Goal: Task Accomplishment & Management: Manage account settings

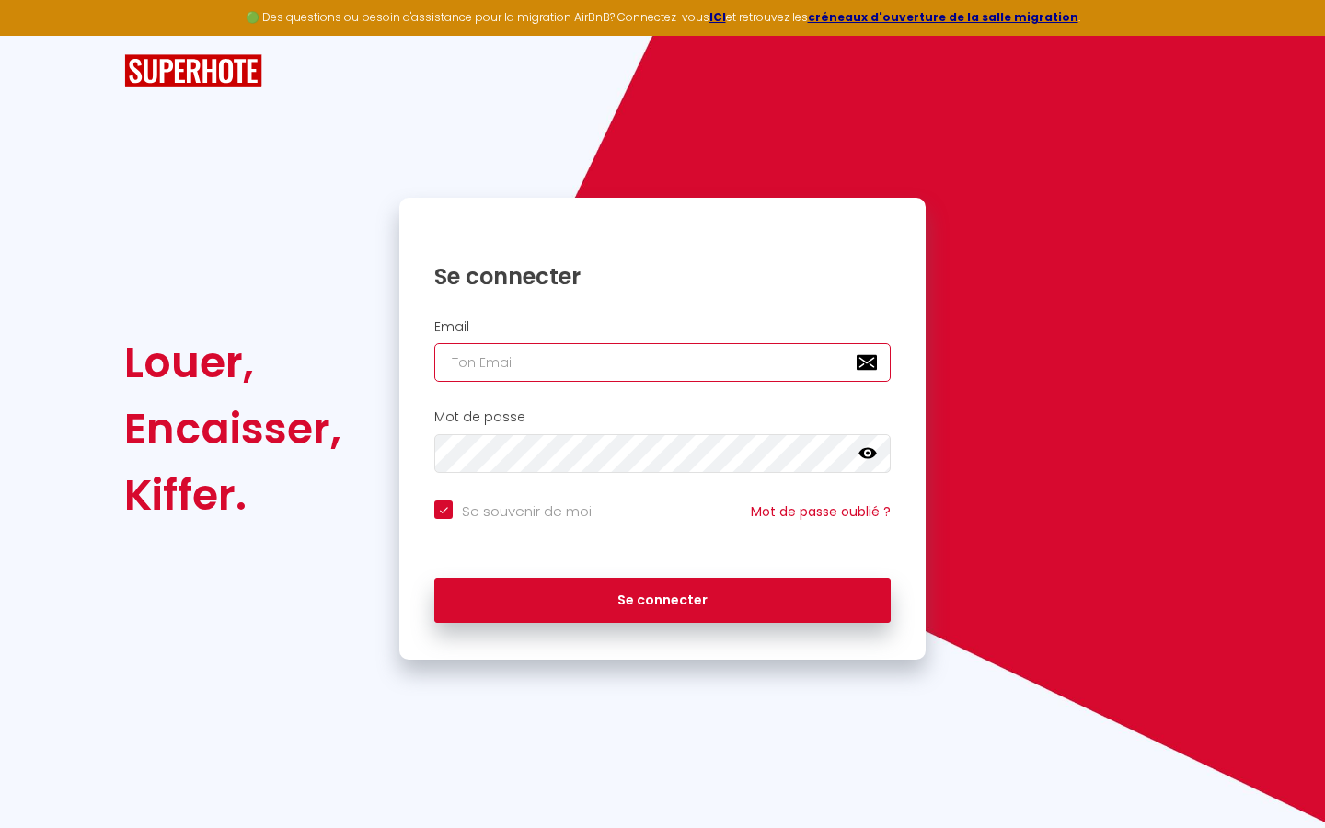
type input "l"
checkbox input "true"
type input "le"
checkbox input "true"
type input "les"
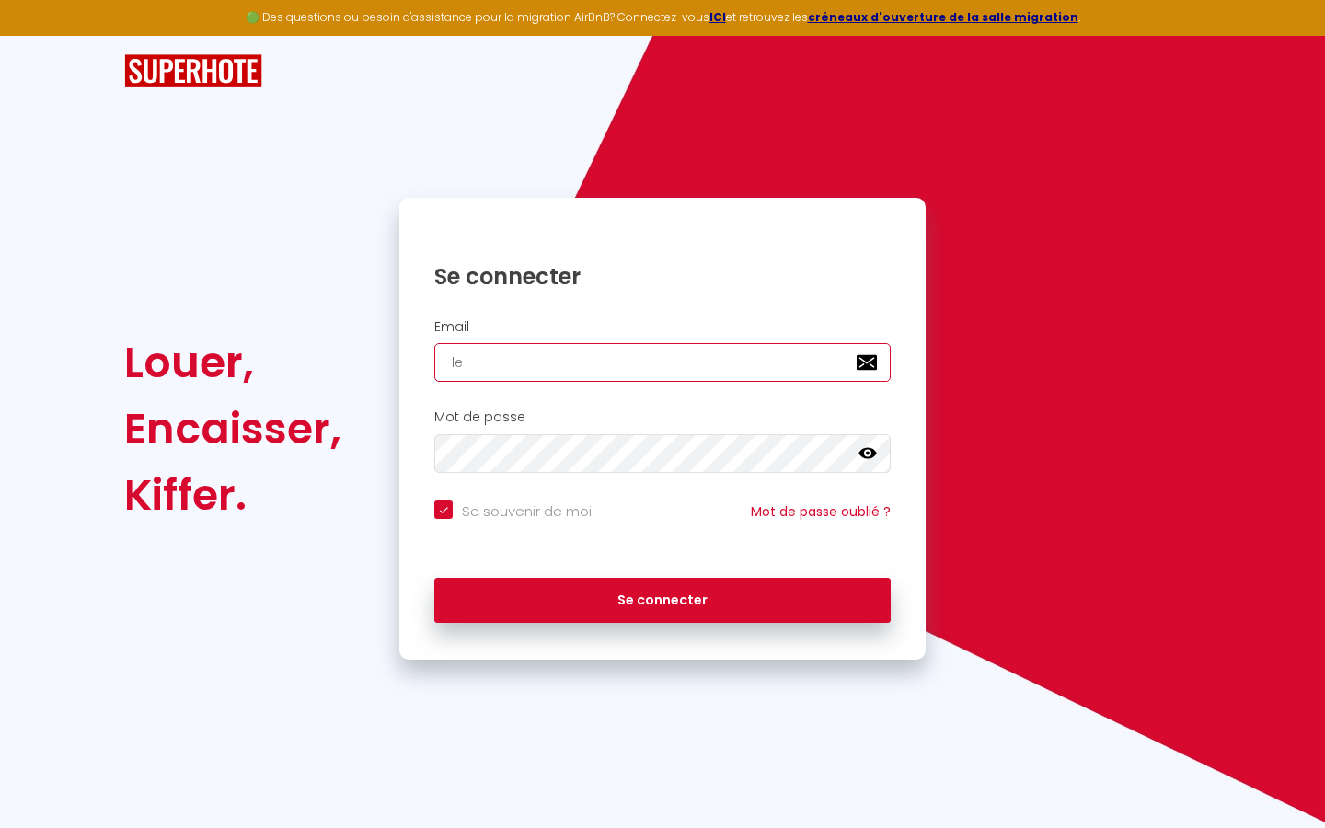
checkbox input "true"
type input "lesp"
checkbox input "true"
type input "lespa"
checkbox input "true"
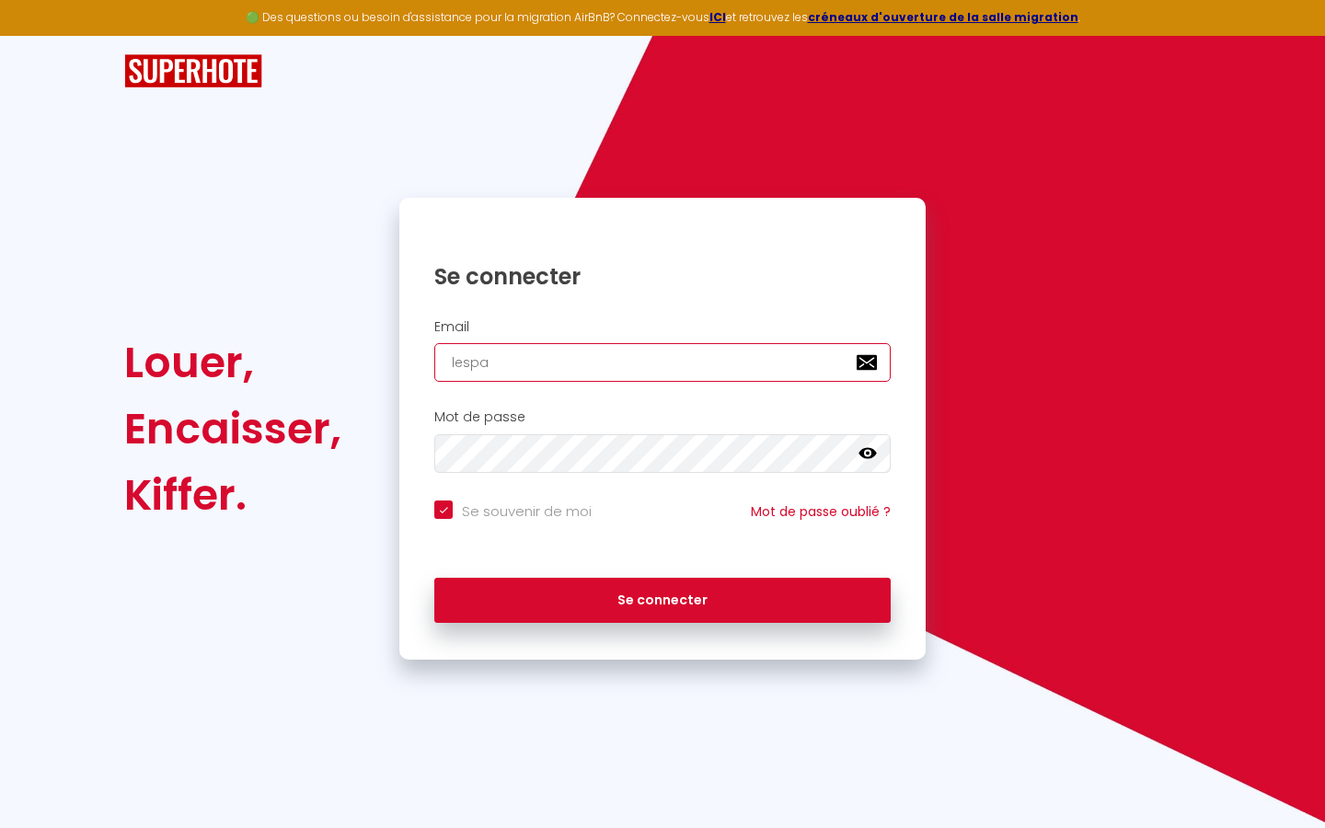
type input "lespac"
checkbox input "true"
type input "lespace"
checkbox input "true"
type input "lespaced"
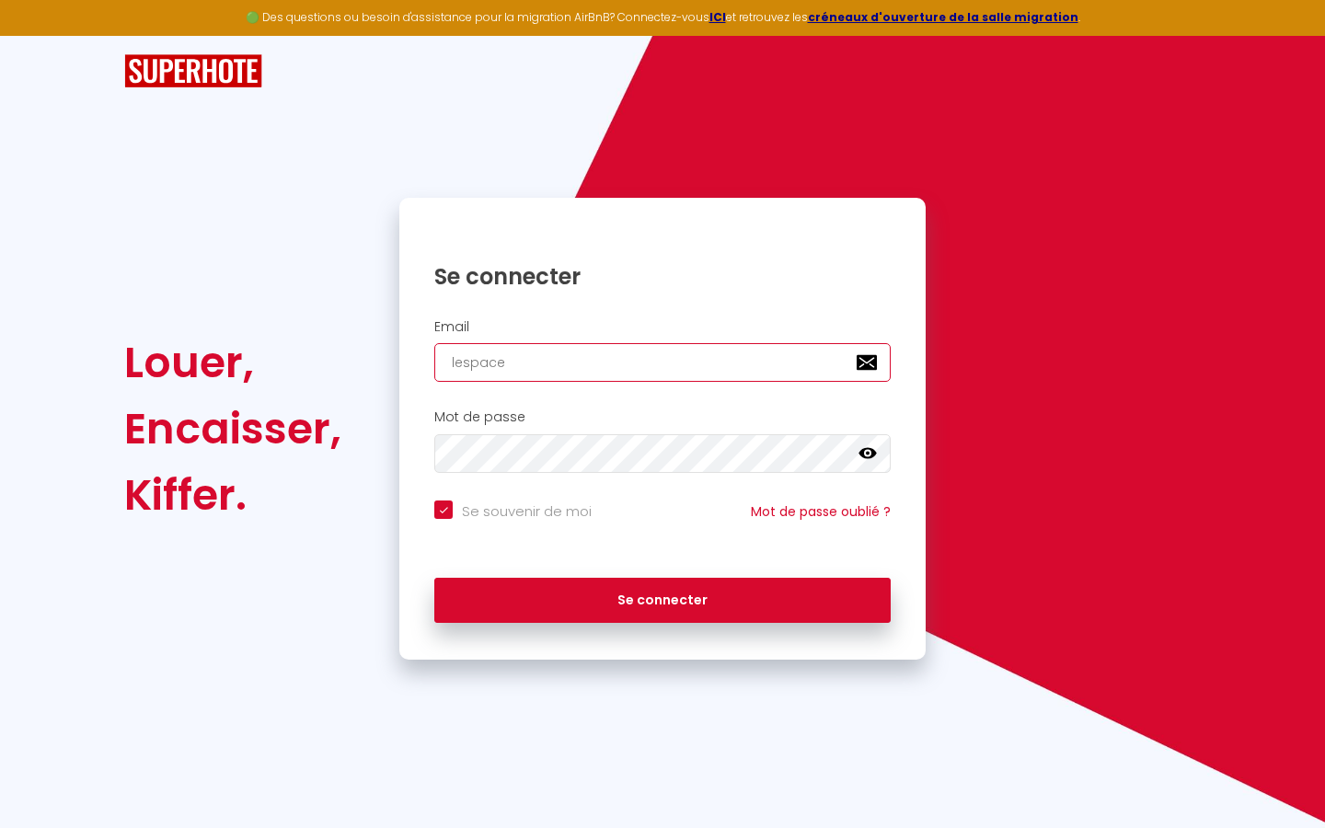
checkbox input "true"
type input "lespacede"
checkbox input "true"
type input "lespacedet"
checkbox input "true"
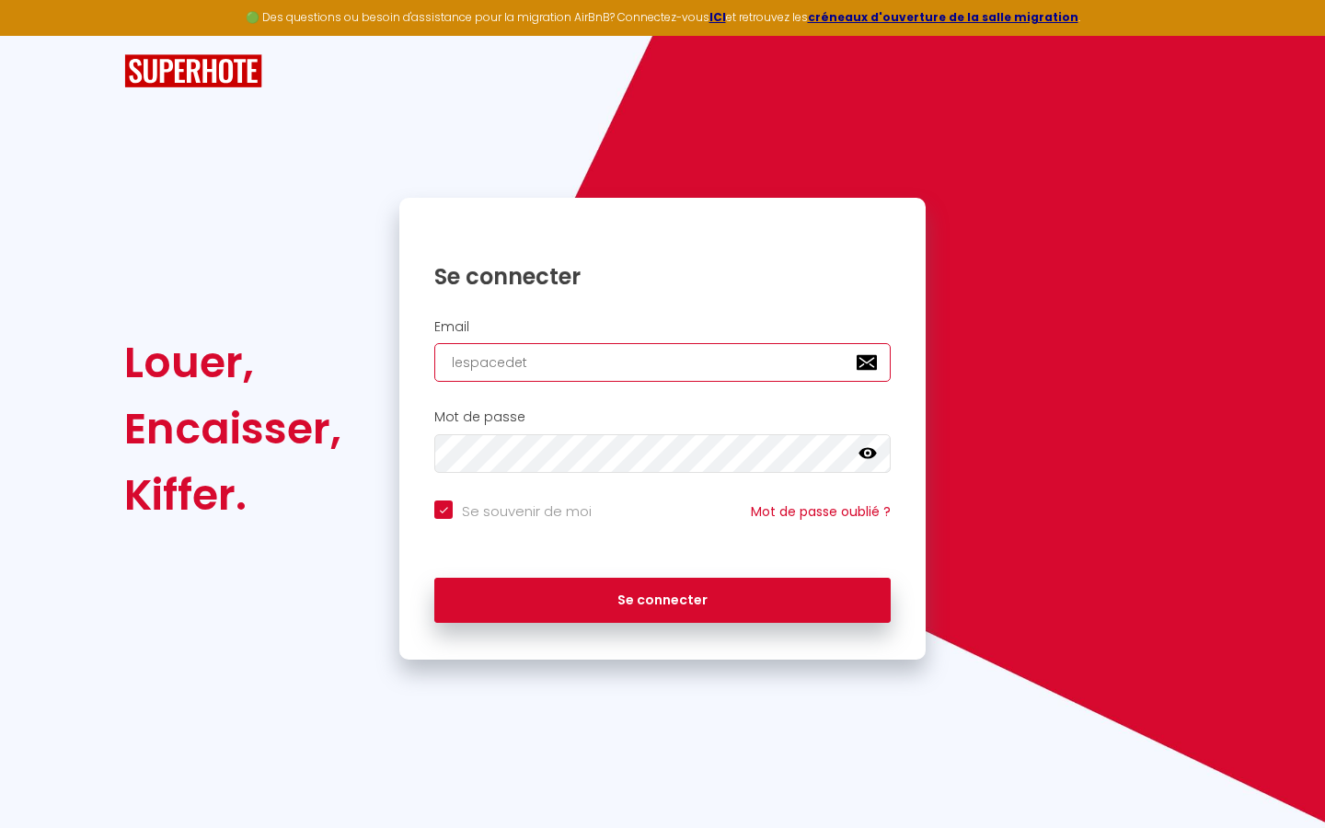
type input "lespacedete"
checkbox input "true"
type input "lespacedeten"
checkbox input "true"
type input "lespacedetent"
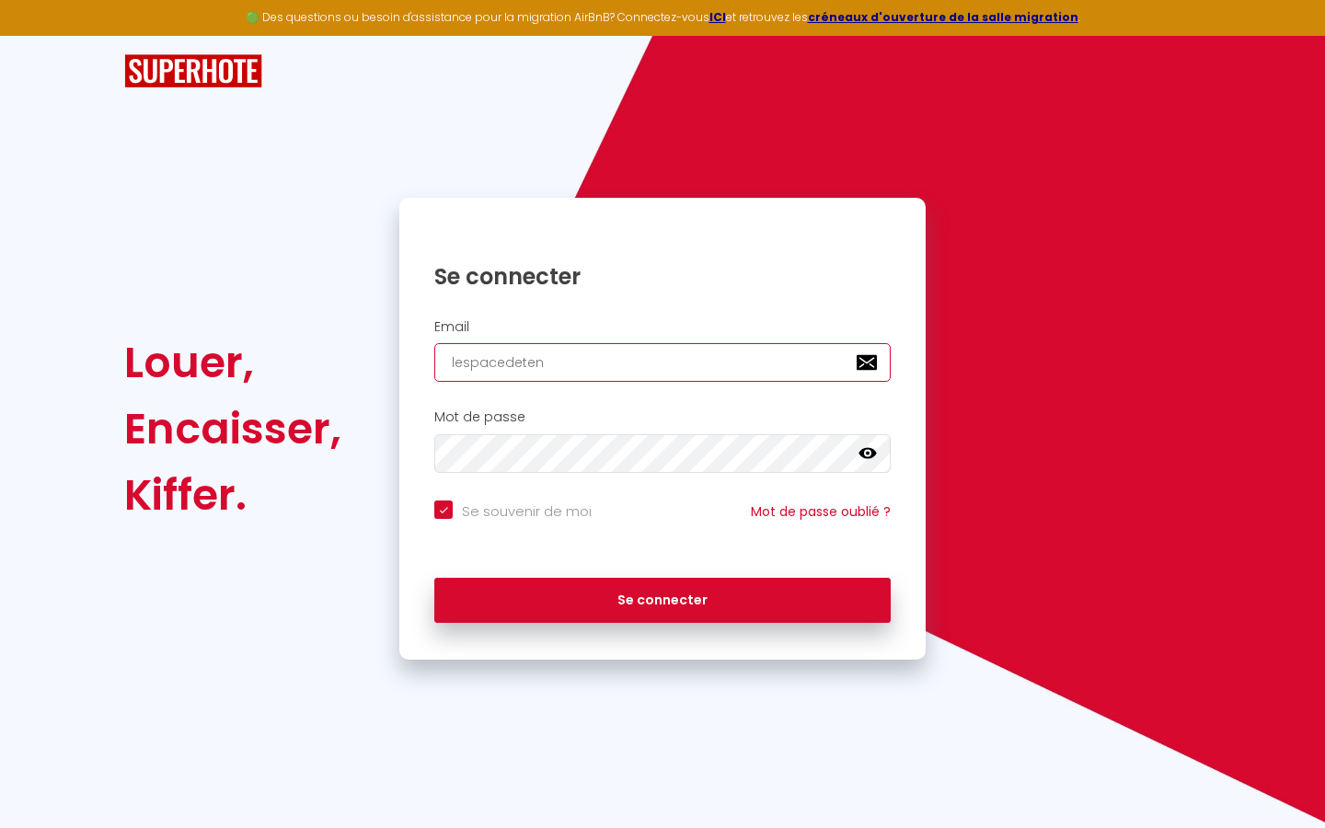
checkbox input "true"
type input "lespacedetente"
checkbox input "true"
type input "lespacedetente@"
checkbox input "true"
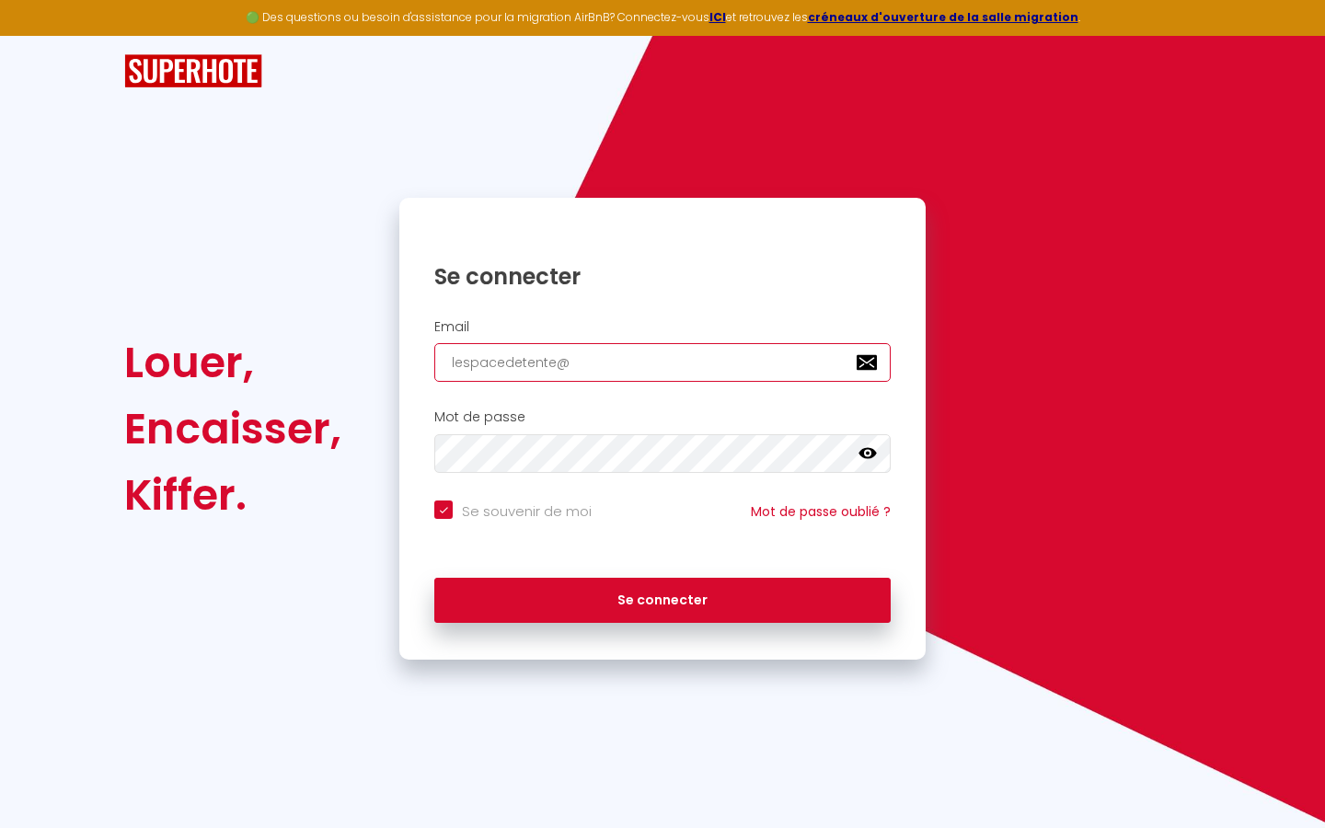
type input "lespacedetente@g"
checkbox input "true"
type input "lespacedetente@gm"
checkbox input "true"
type input "lespacedetente@gma"
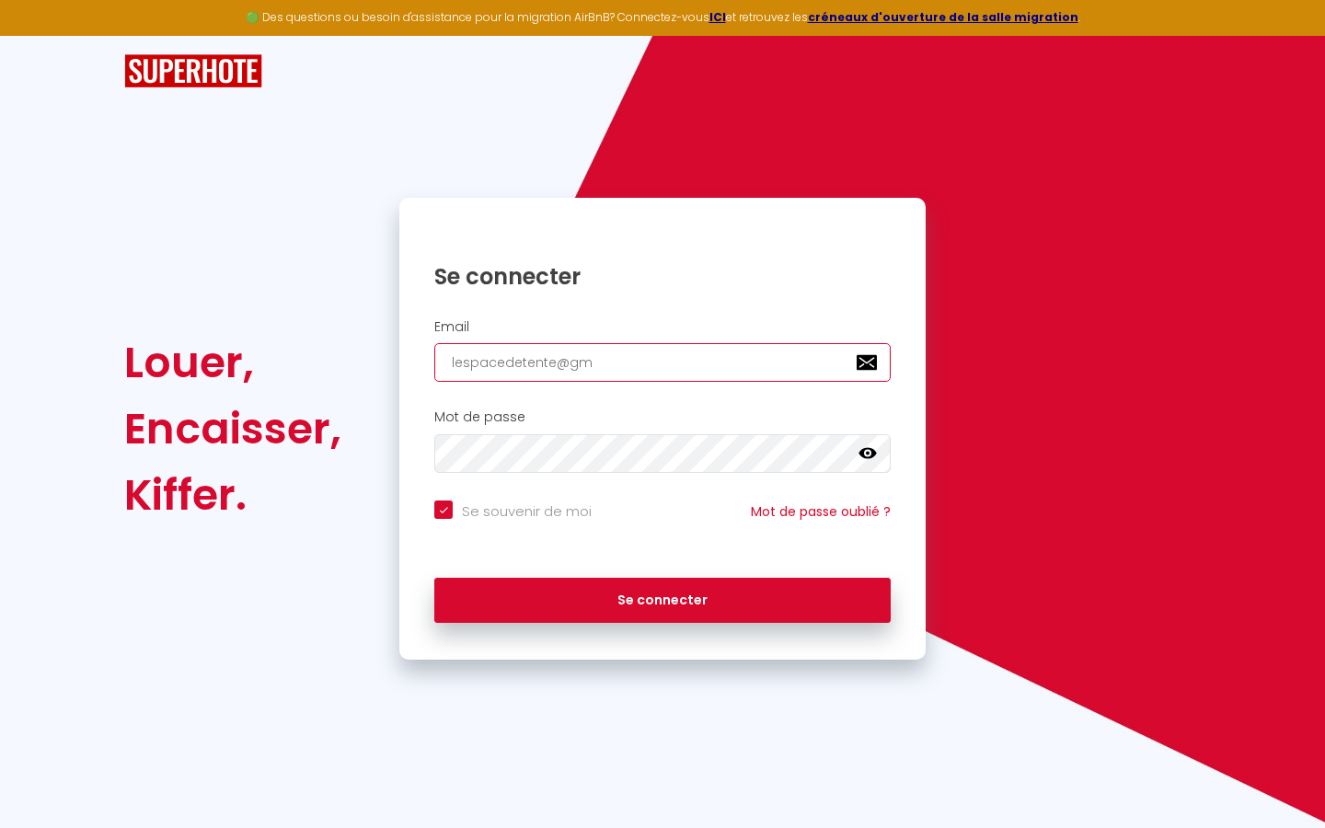
checkbox input "true"
type input "lespacedetente@gmai"
checkbox input "true"
type input "[EMAIL_ADDRESS]"
checkbox input "true"
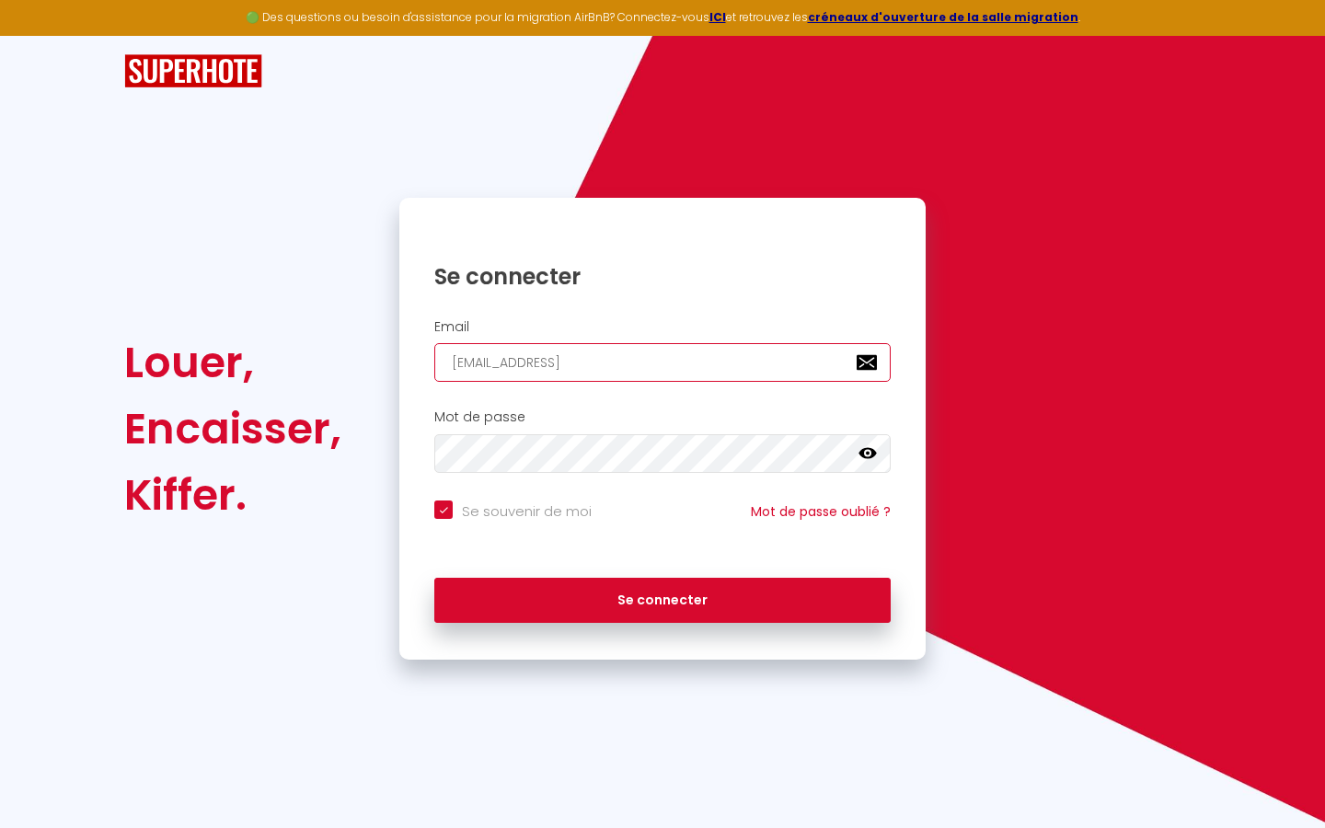
type input "[EMAIL_ADDRESS]."
checkbox input "true"
type input "lespacedetente@gmail.c"
checkbox input "true"
type input "[EMAIL_ADDRESS][DOMAIN_NAME]"
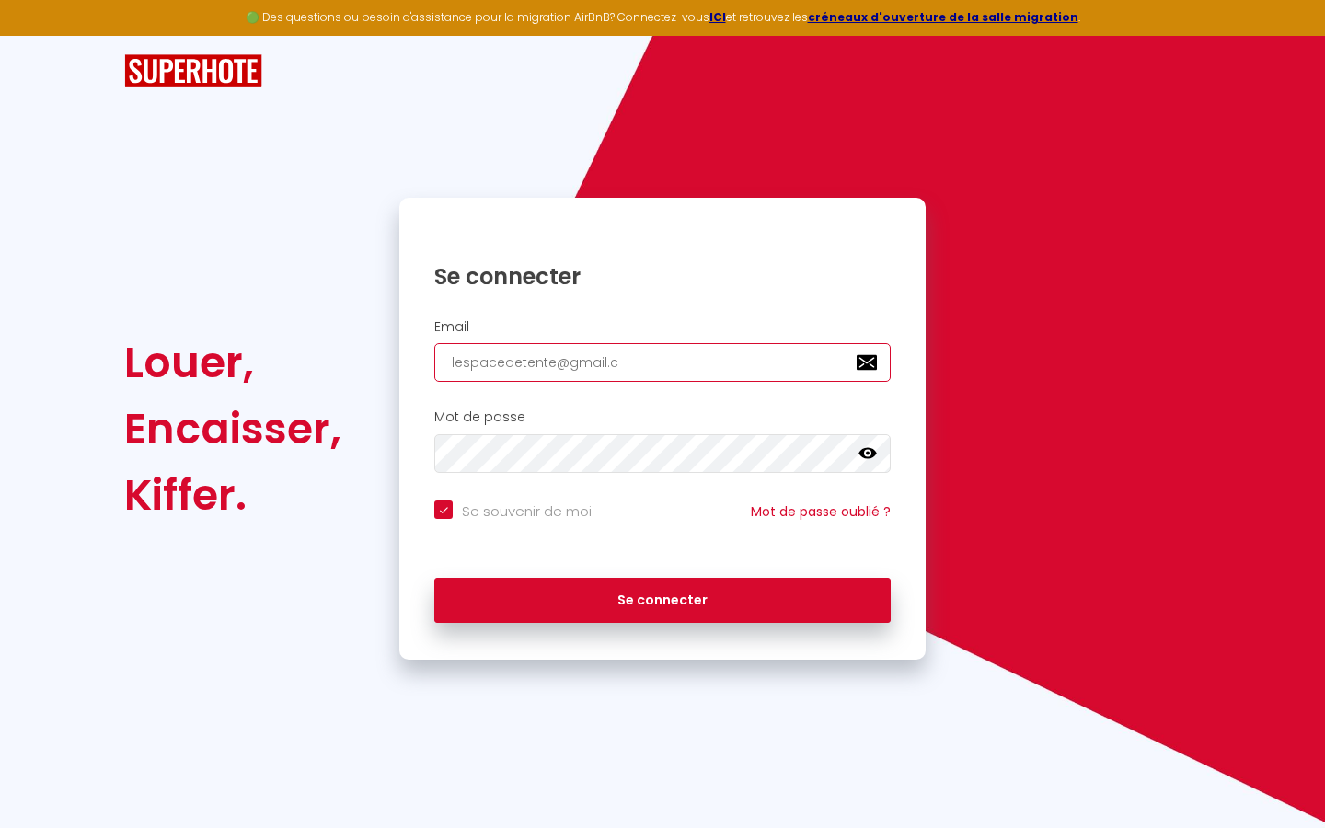
checkbox input "true"
type input "[EMAIL_ADDRESS][DOMAIN_NAME]"
checkbox input "true"
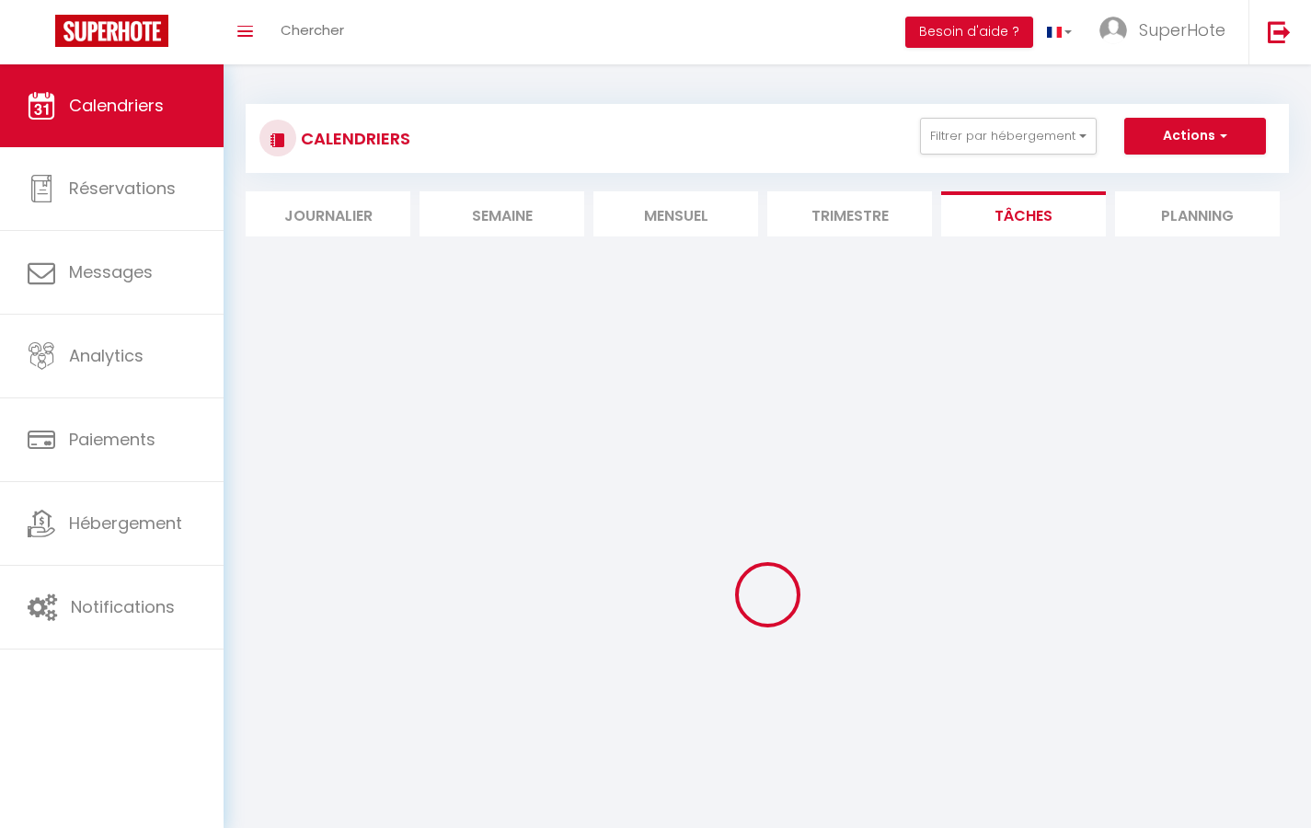
select select
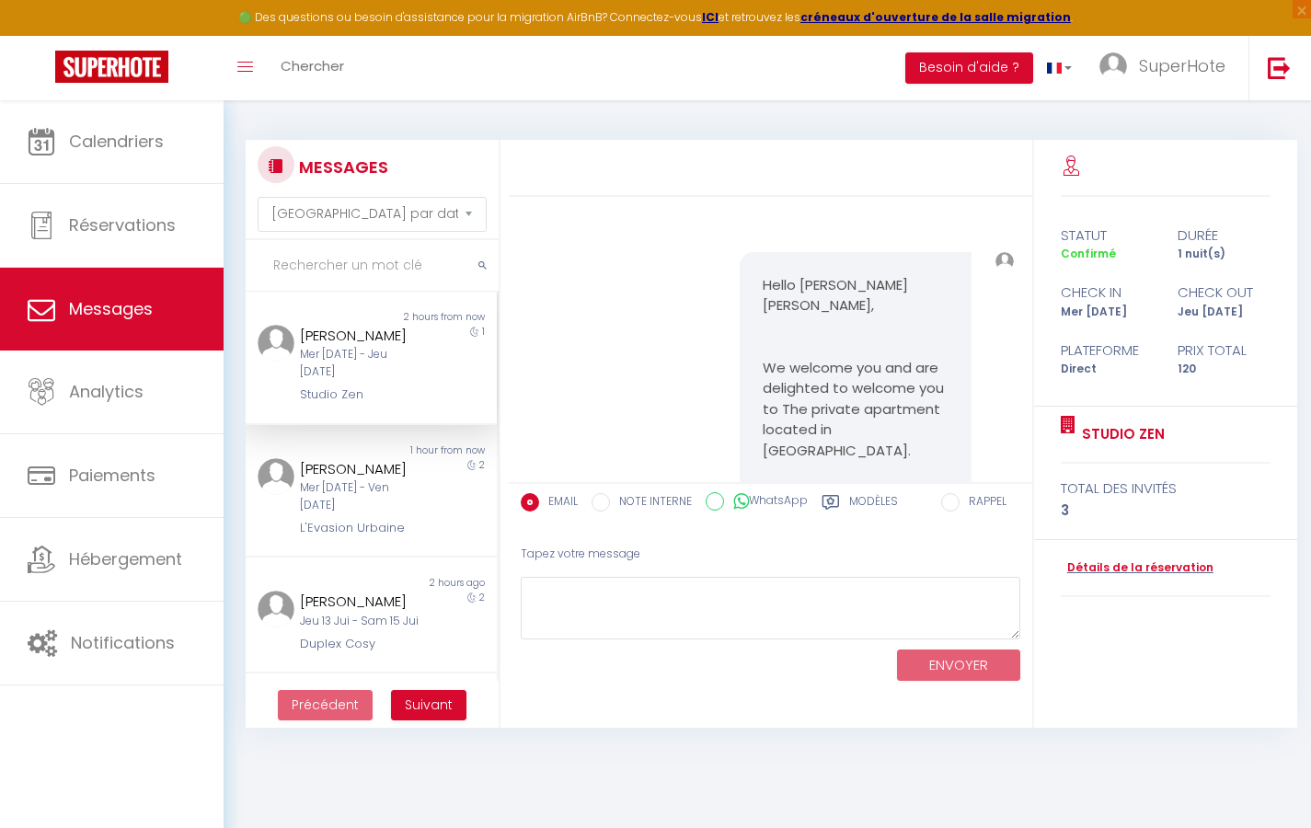
scroll to position [15942, 0]
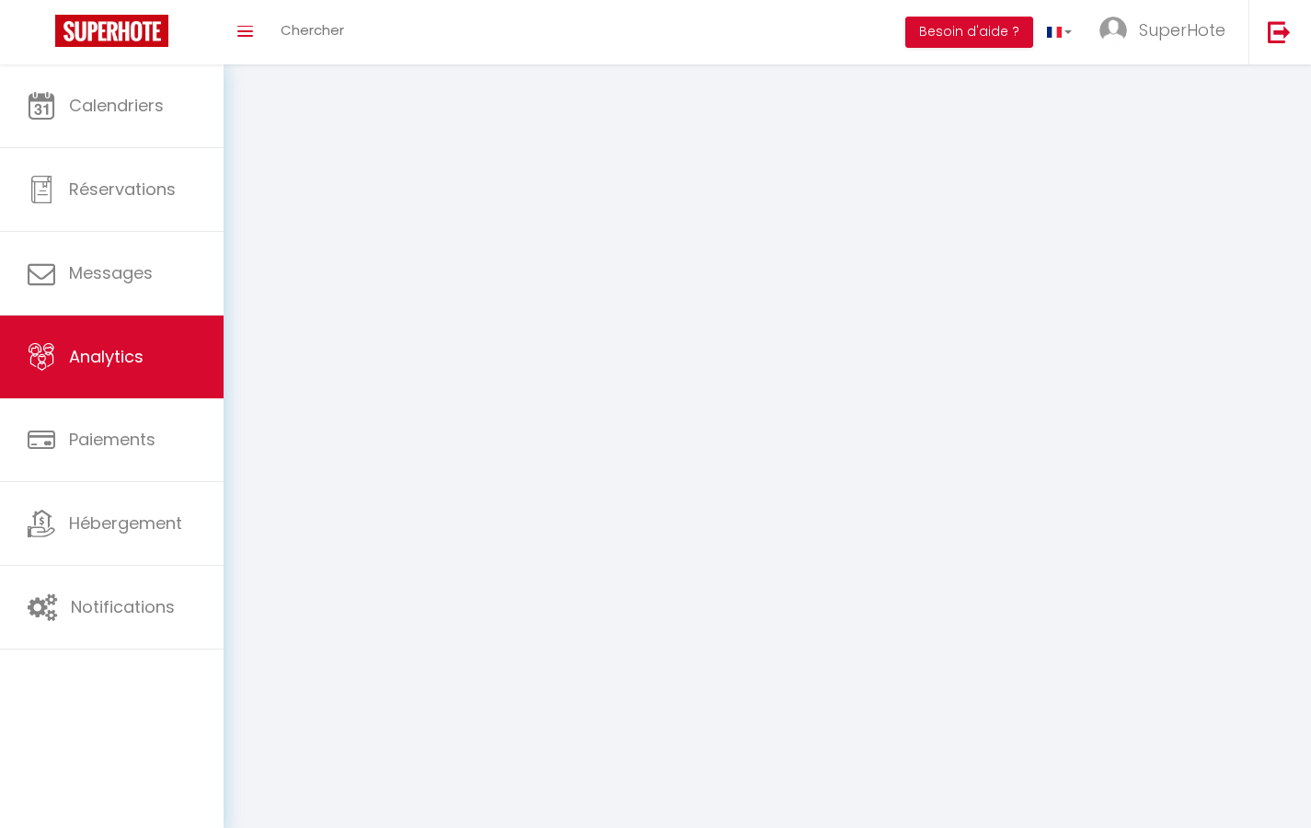
select select "2025"
select select "9"
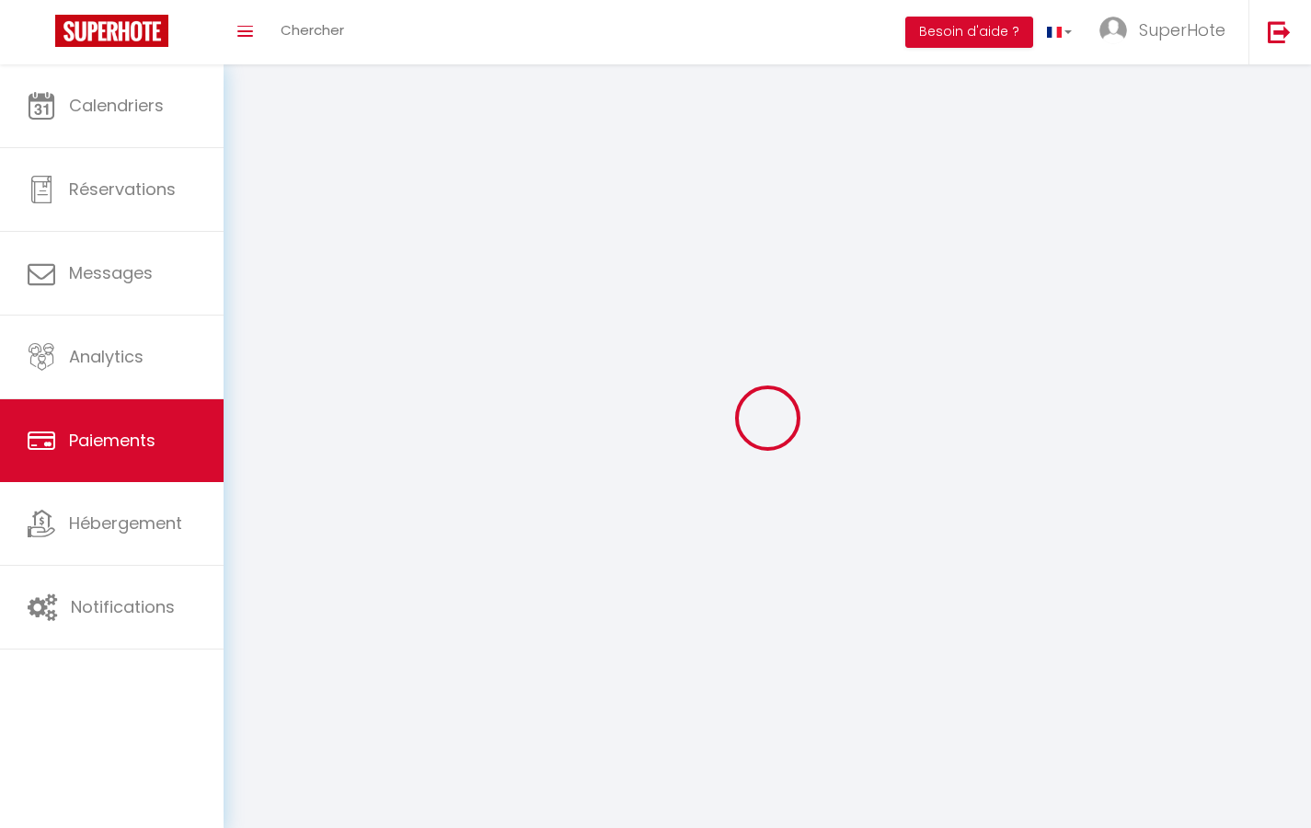
select select "2"
select select "0"
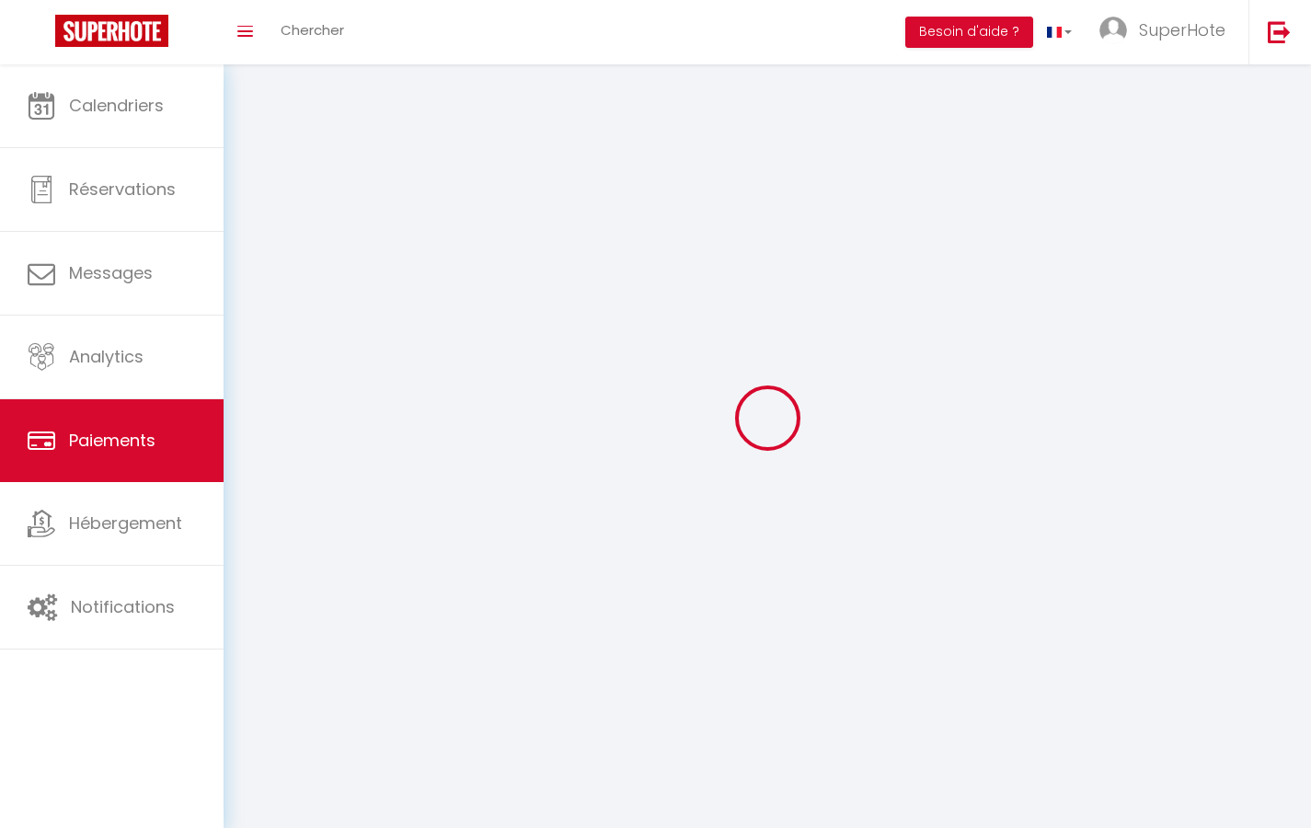
select select "0"
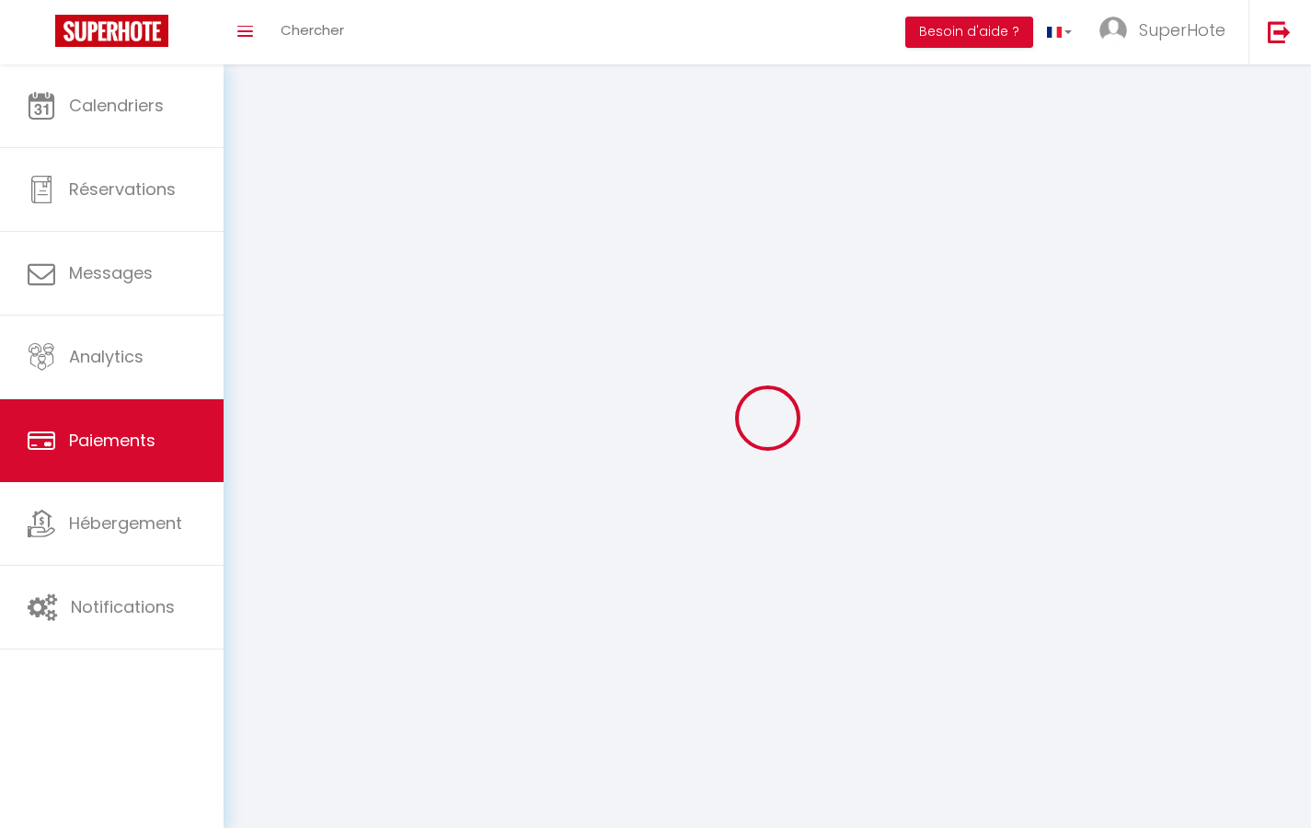
select select "0"
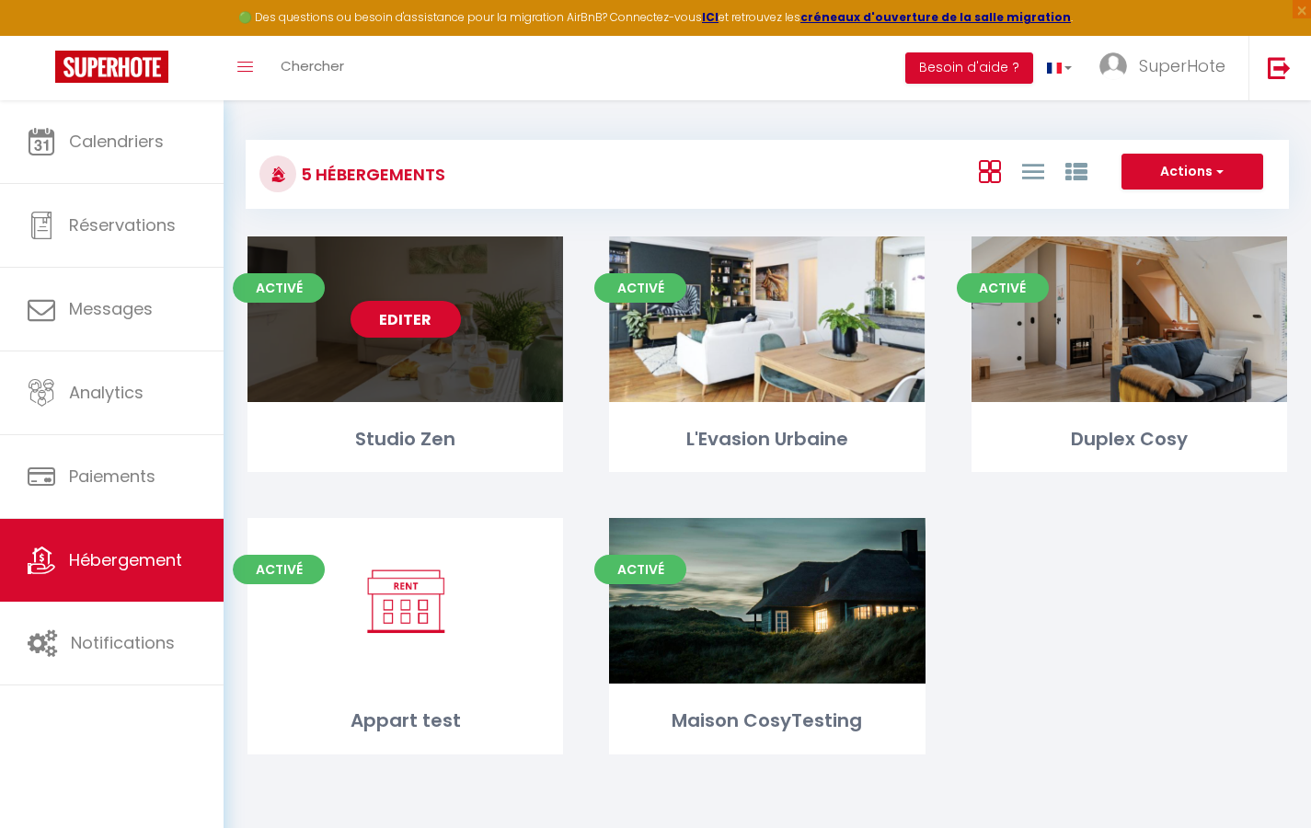
select select "3"
select select "2"
select select "1"
select select
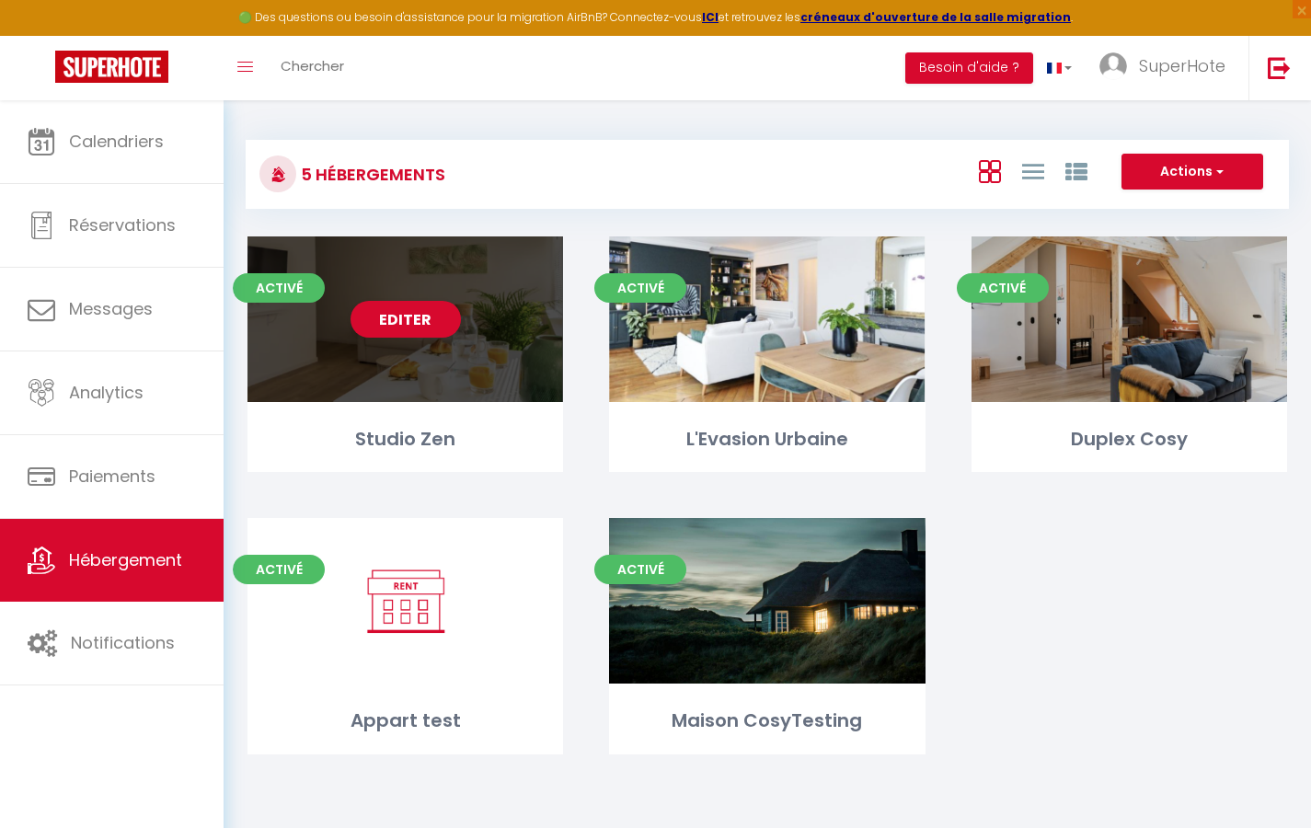
select select "28"
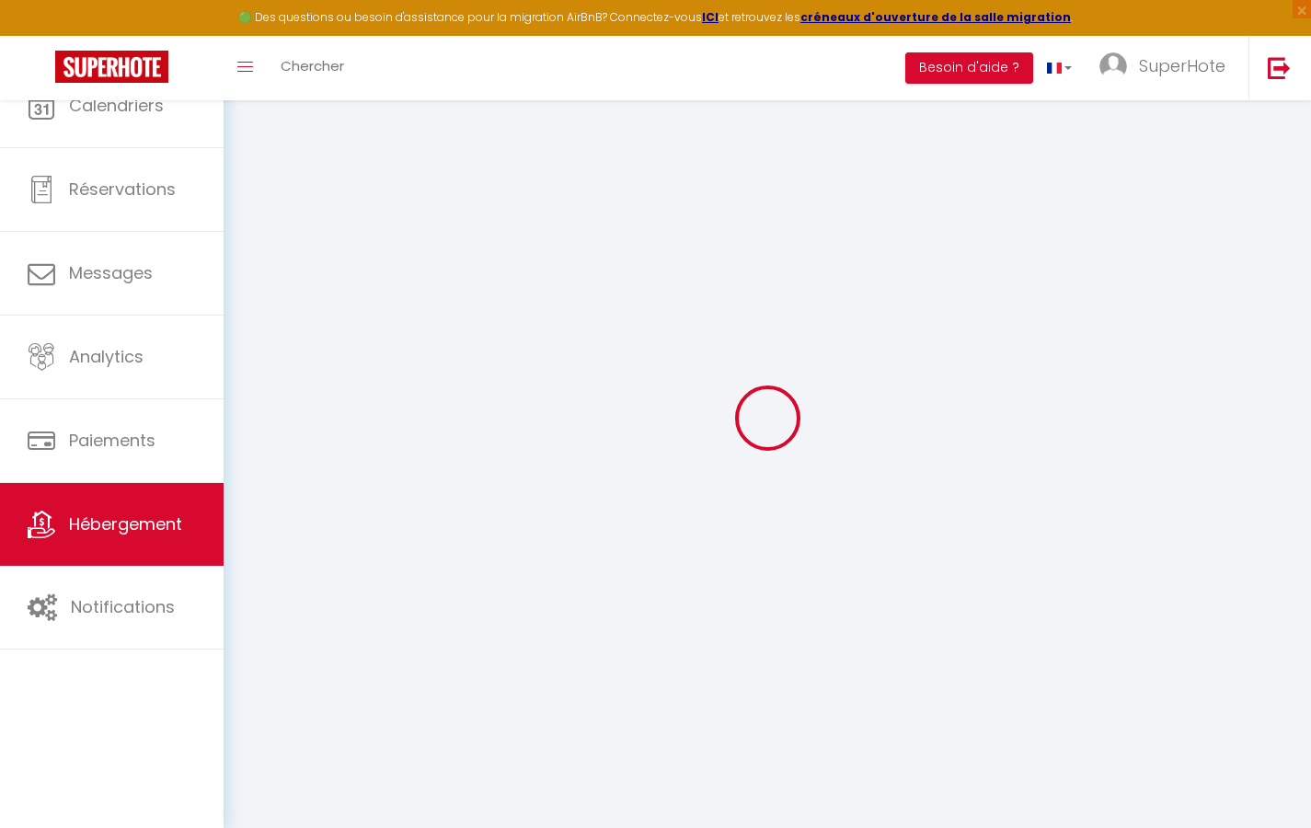
select select
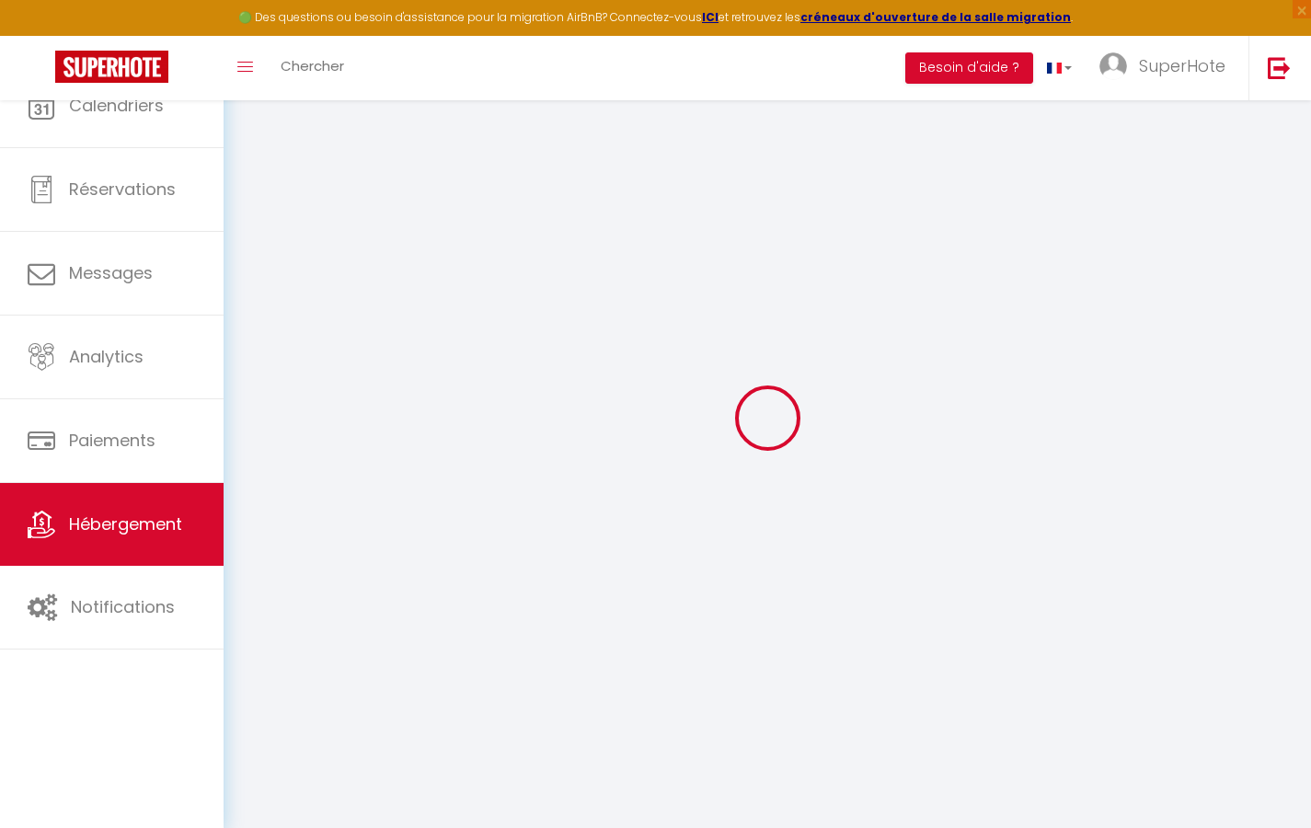
select select
checkbox input "false"
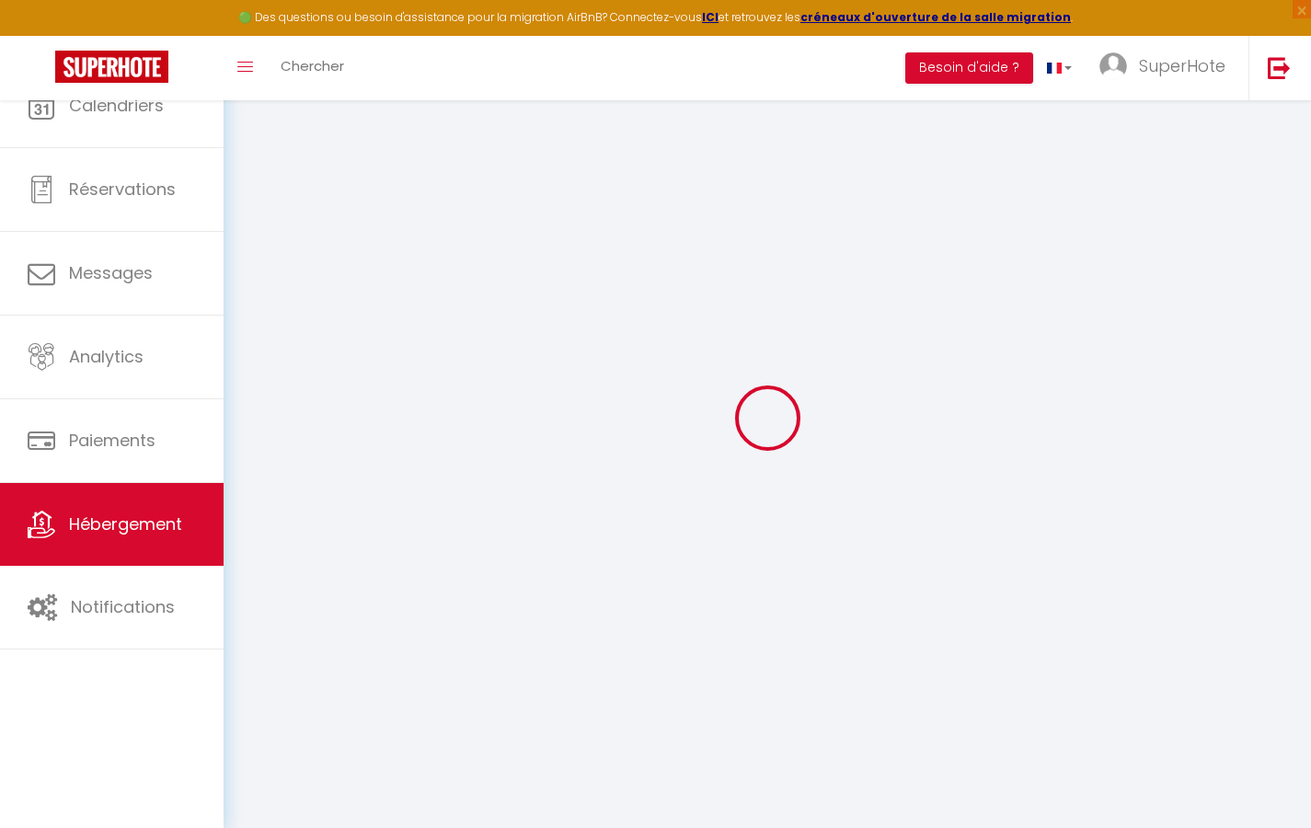
select select
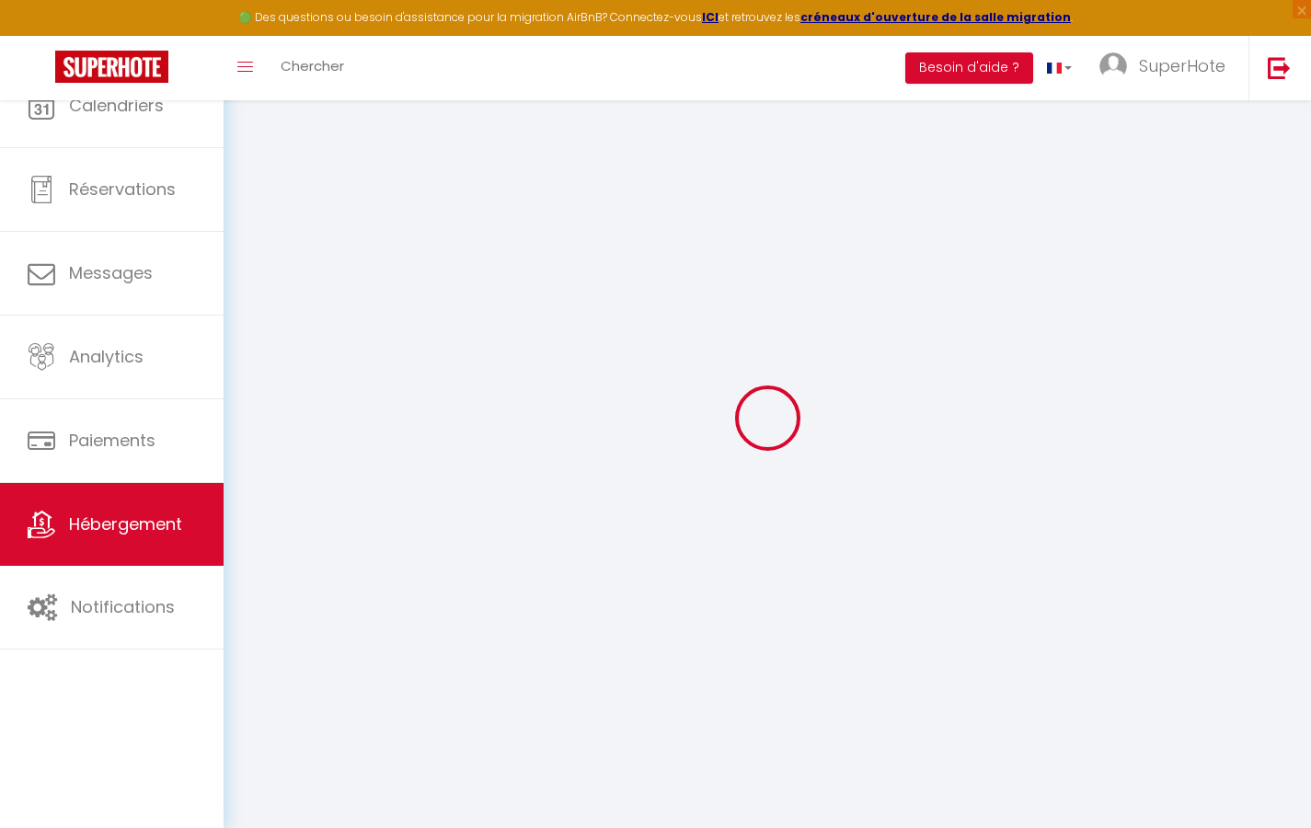
select select
checkbox input "false"
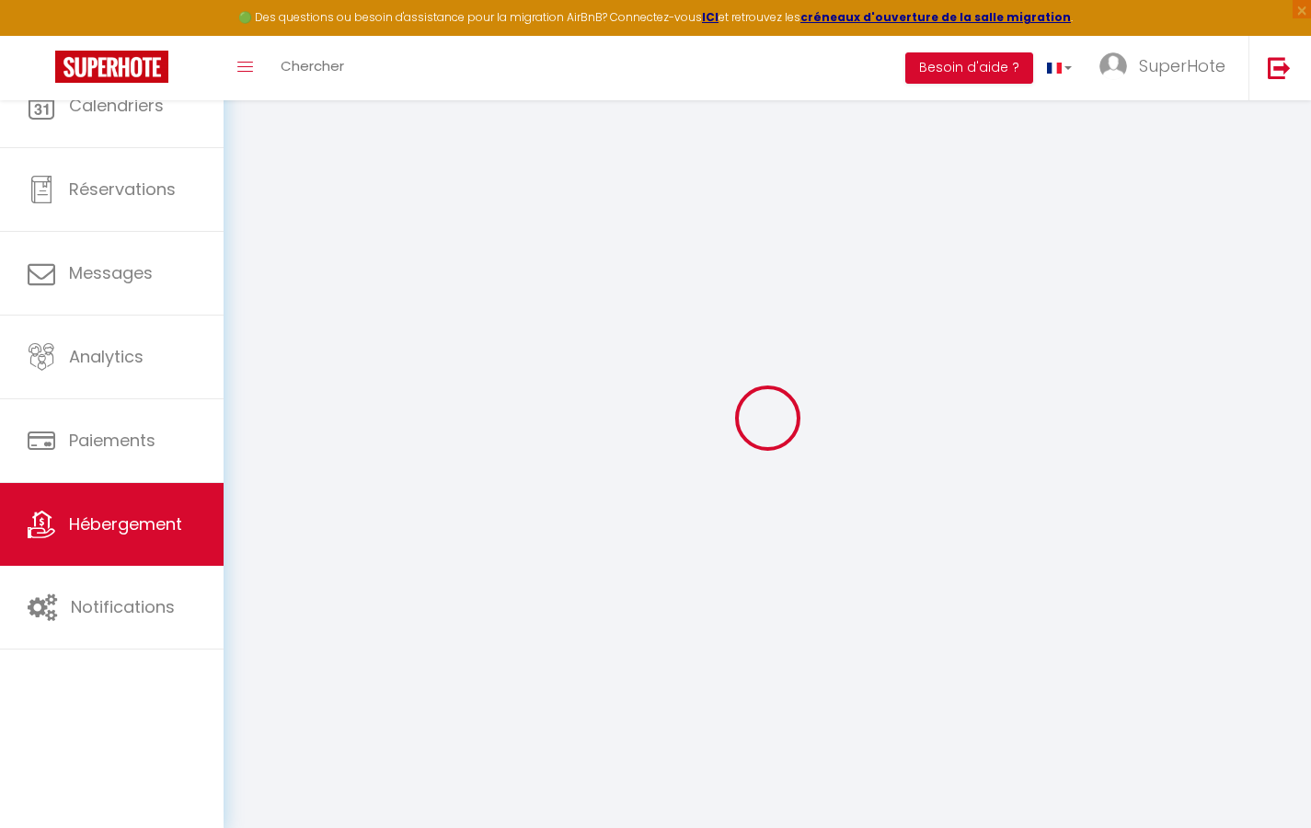
checkbox input "false"
select select
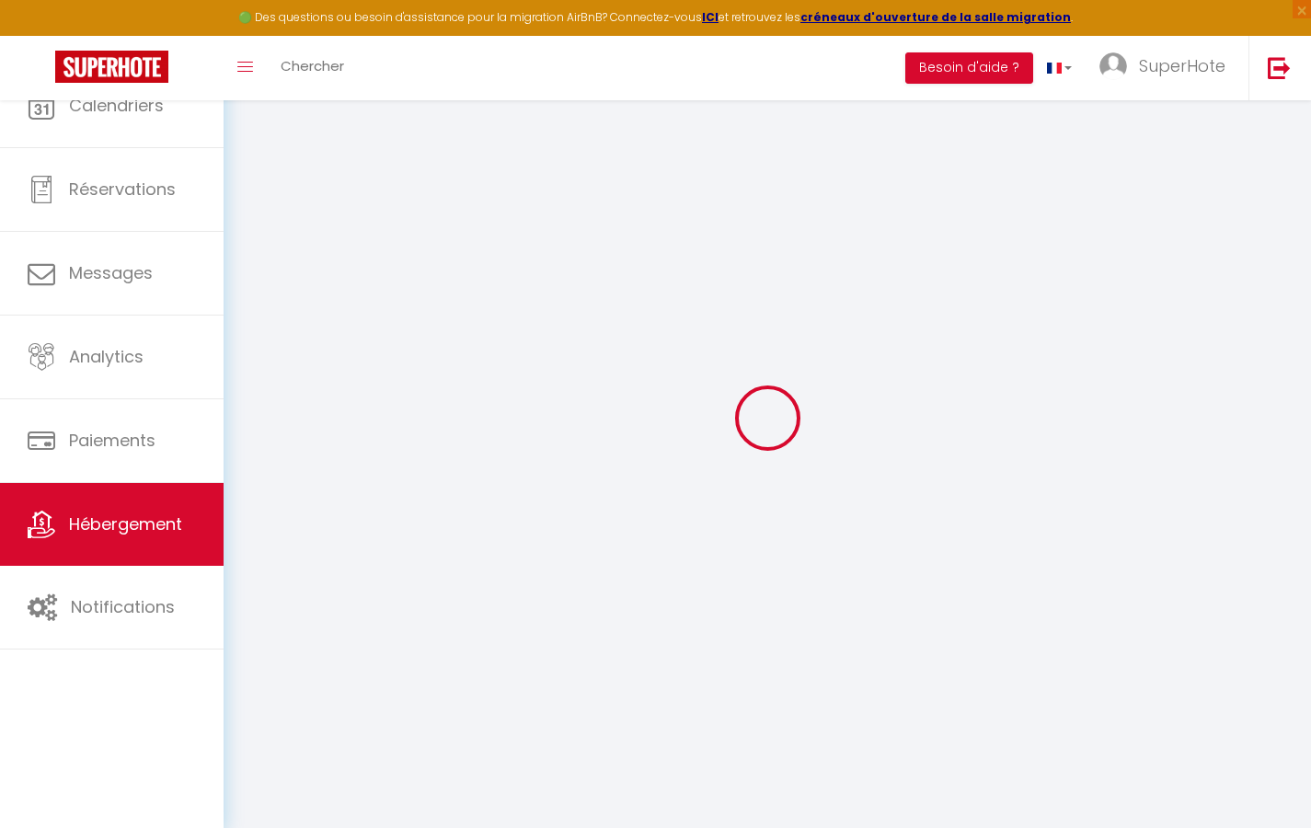
select select
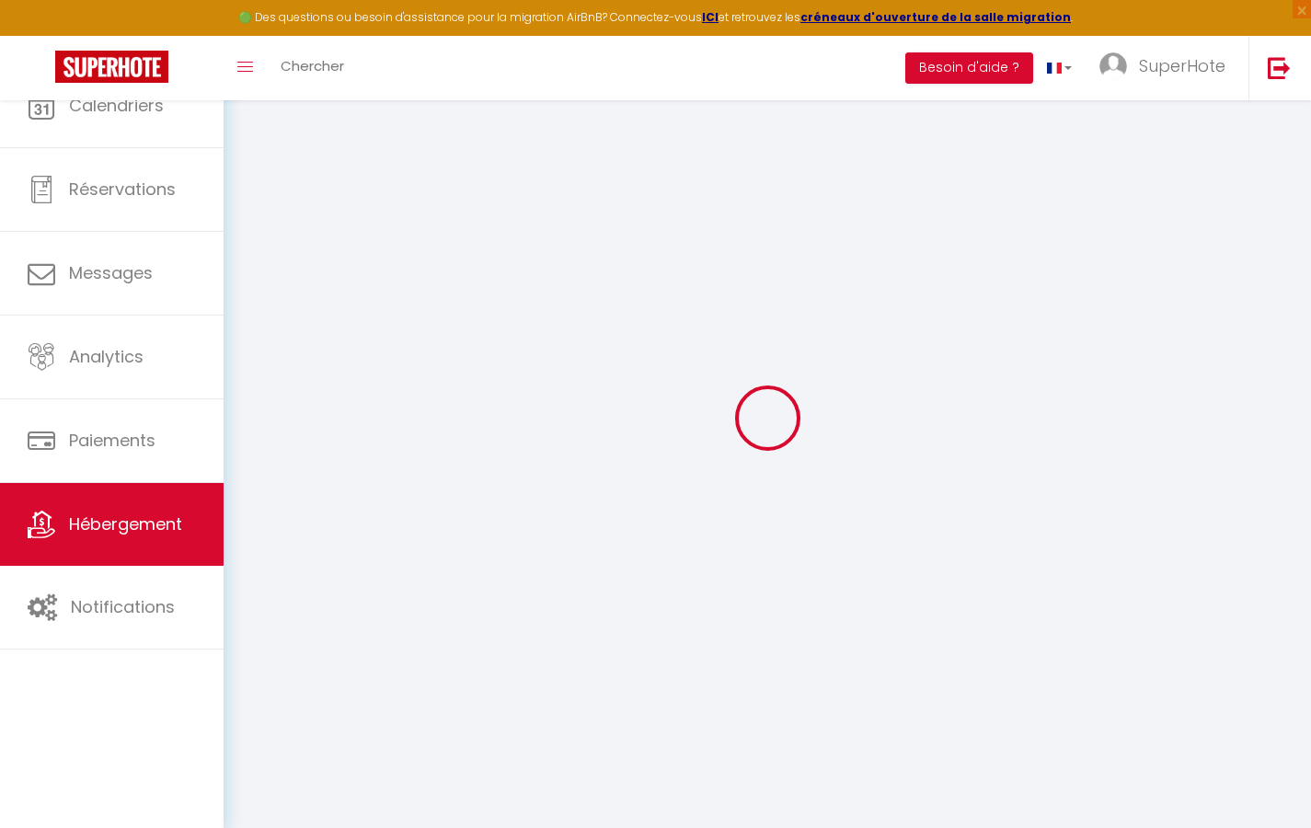
checkbox input "false"
select select
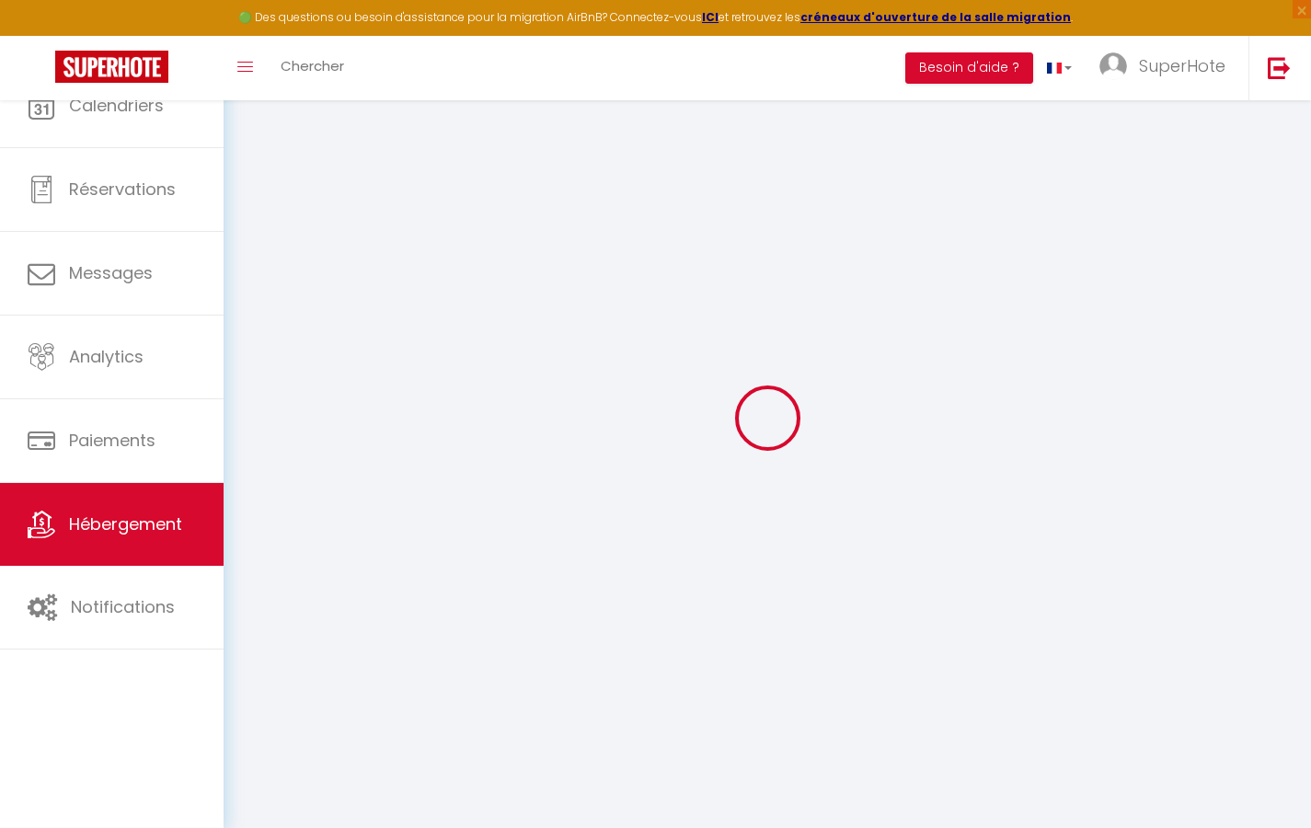
select select
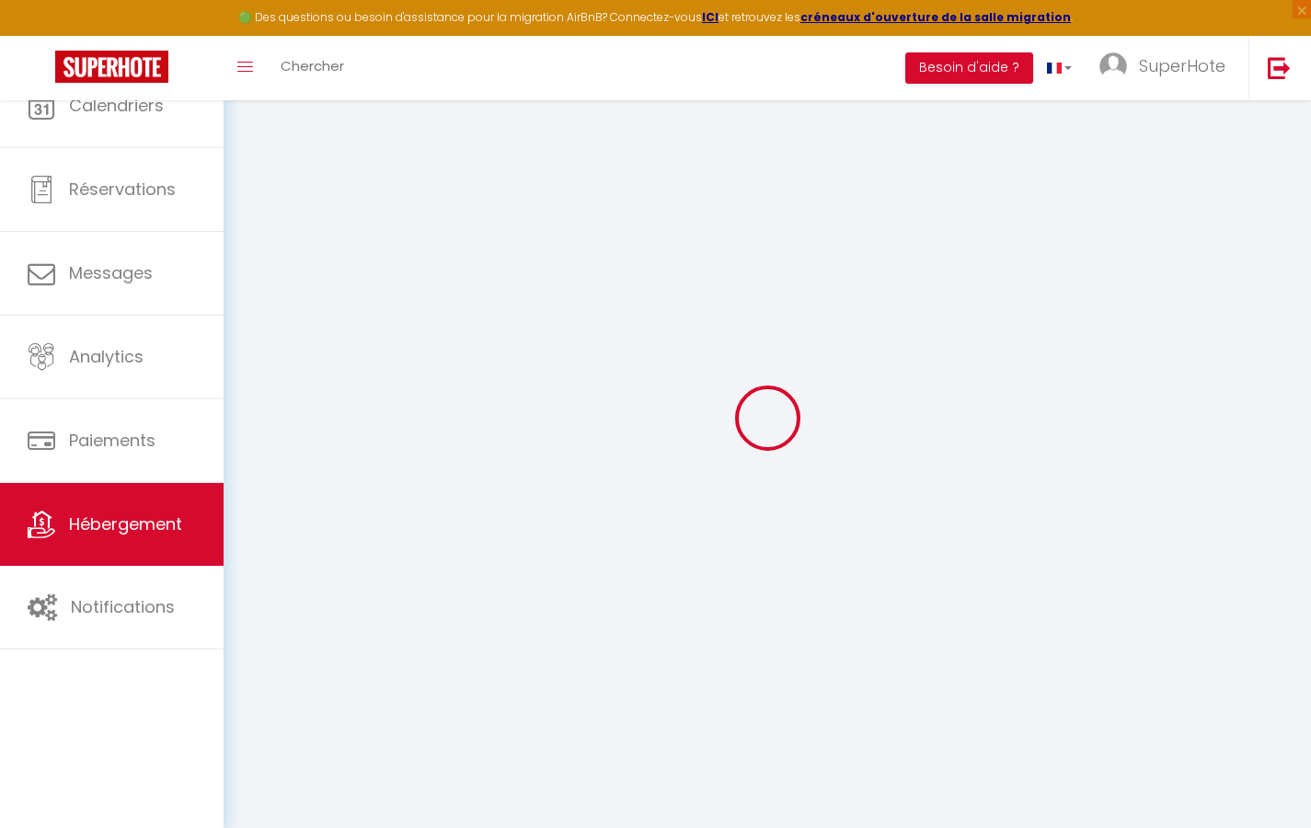
select select
checkbox input "false"
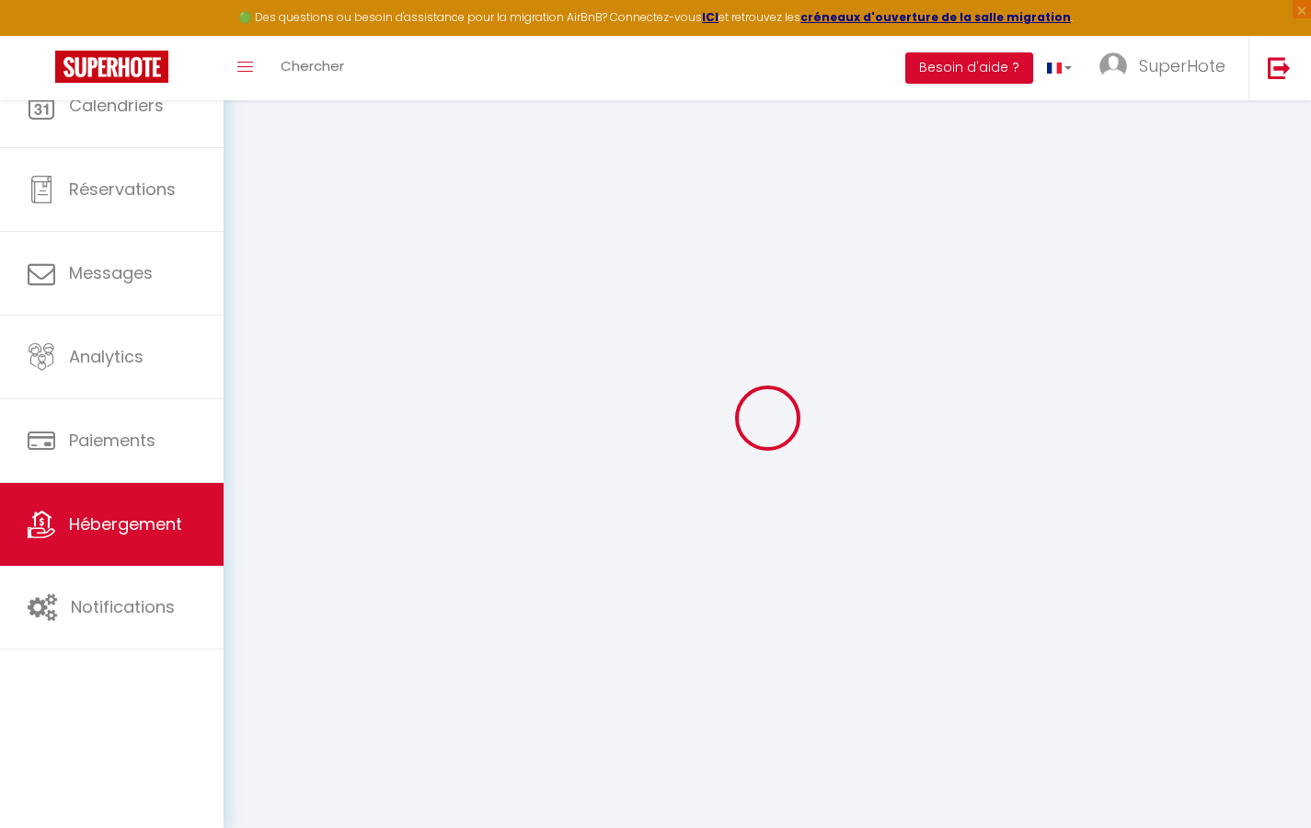
checkbox input "false"
select select
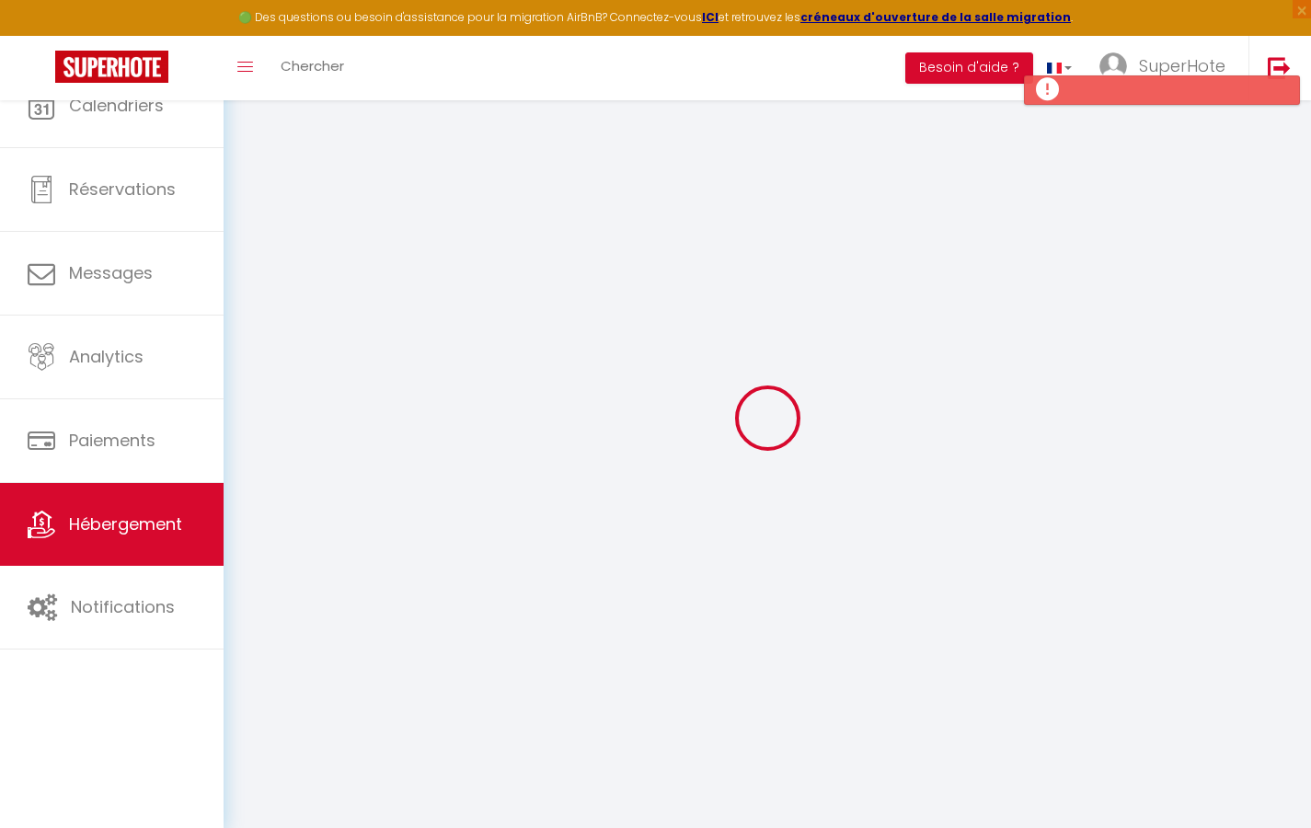
select select
checkbox input "false"
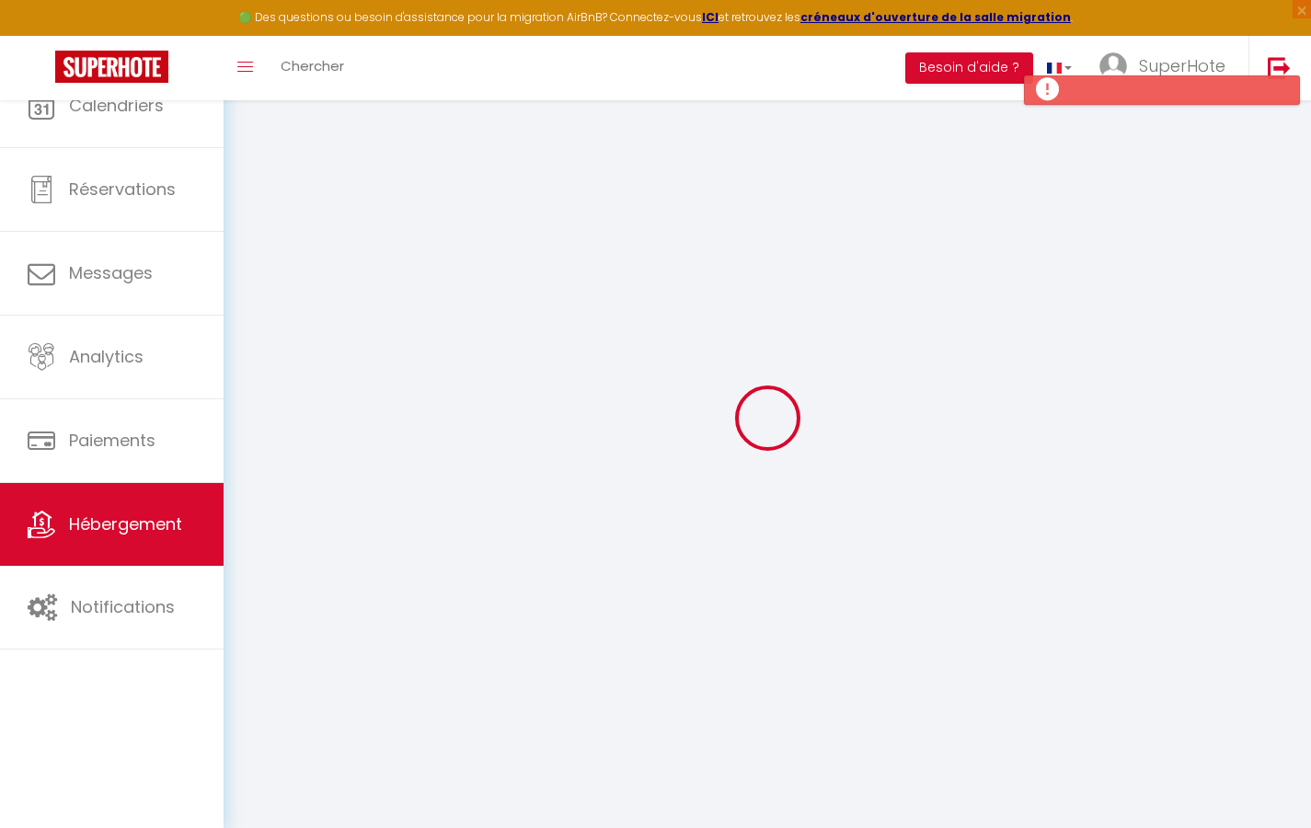
checkbox input "false"
select select
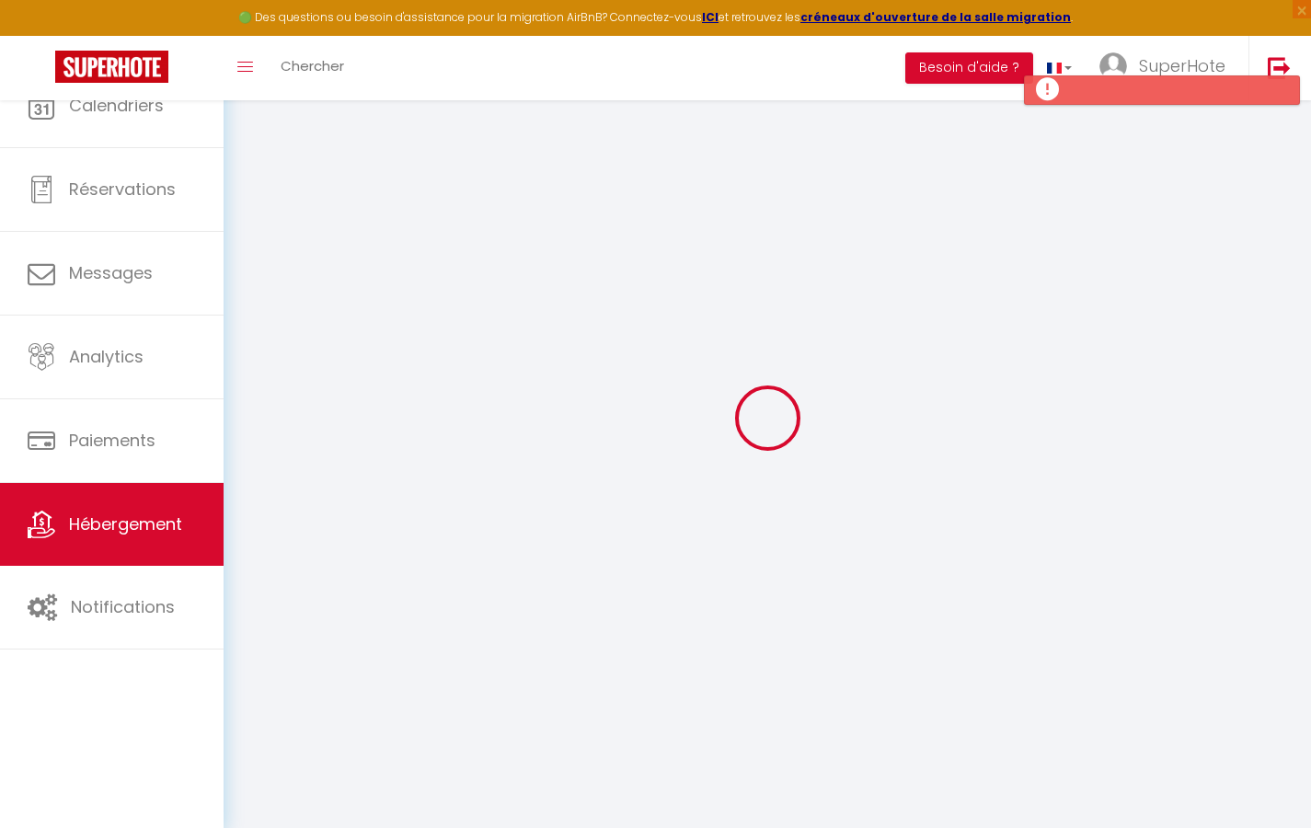
type input "Studio Zen"
type input "[PERSON_NAME]"
type input "DUPOND"
select select "1"
type input "60"
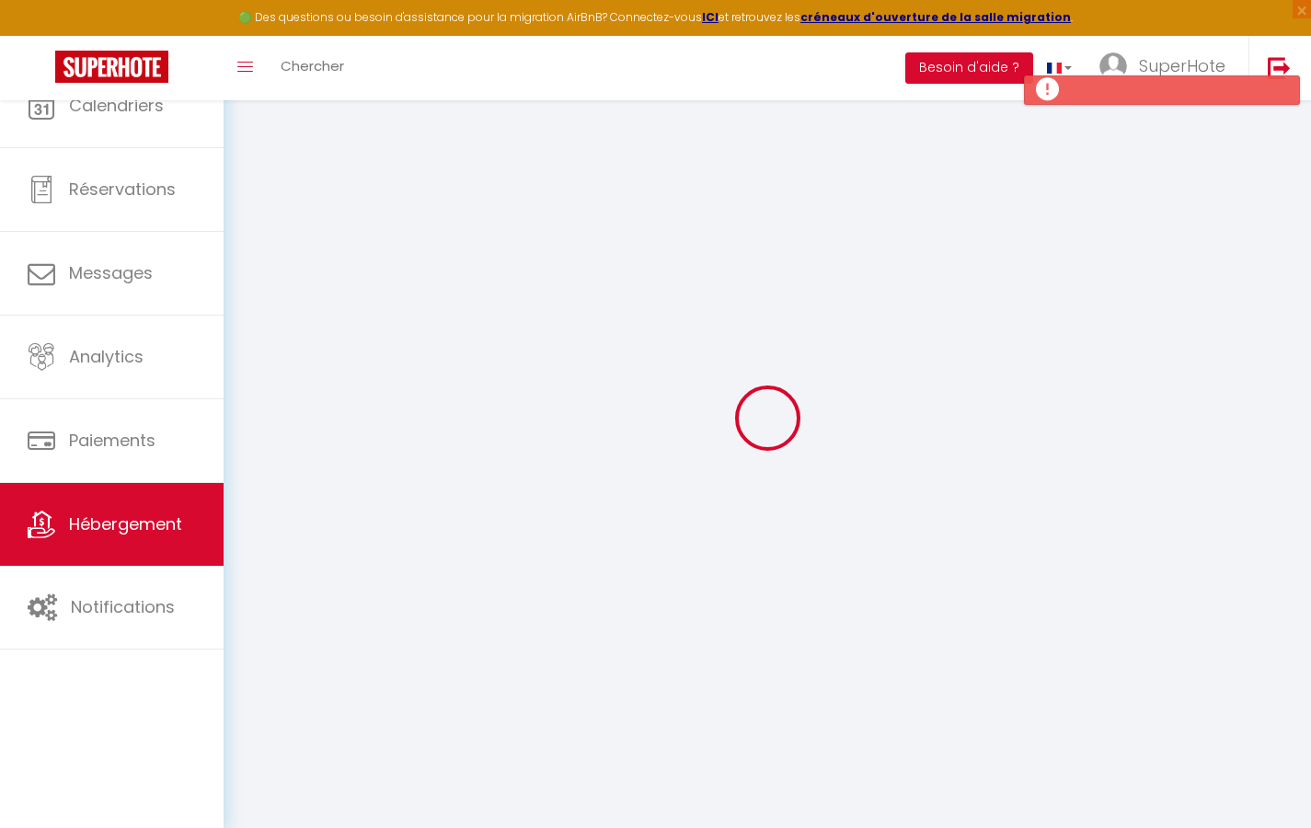
type input "5"
type input "40"
type input "3.99"
type input "500"
select select
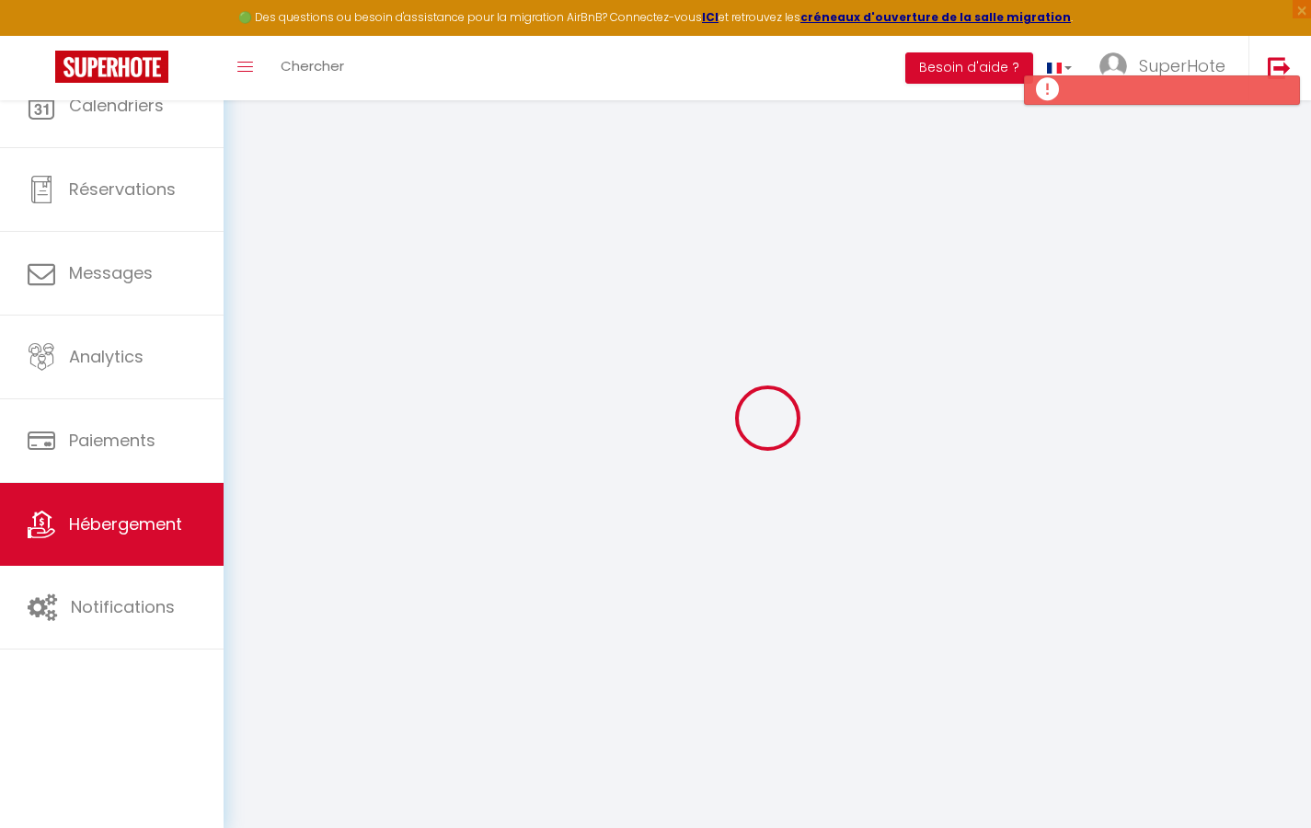
select select
type input "[STREET_ADDRESS][PERSON_NAME]"
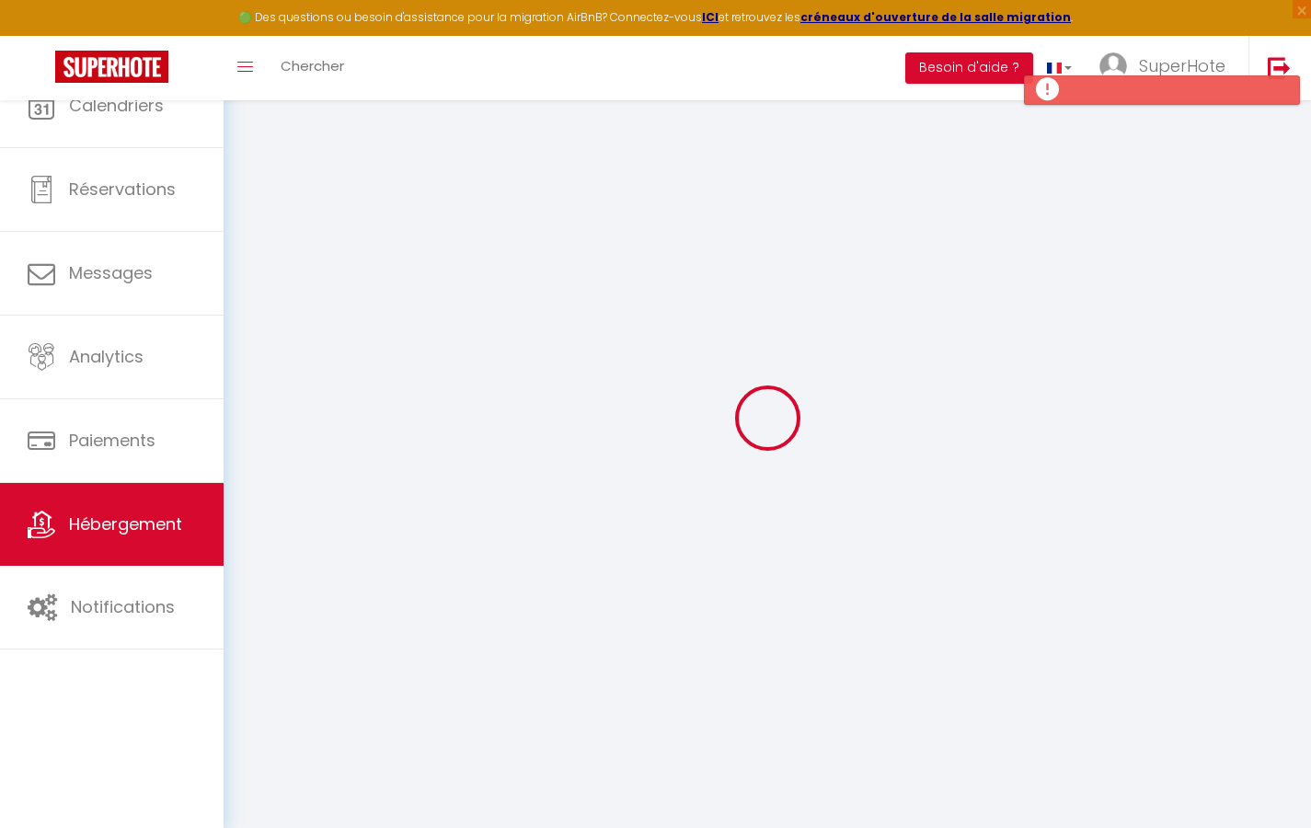
type input "31200"
type input "[GEOGRAPHIC_DATA]"
type input "[EMAIL_ADDRESS][DOMAIN_NAME]"
select select
checkbox input "true"
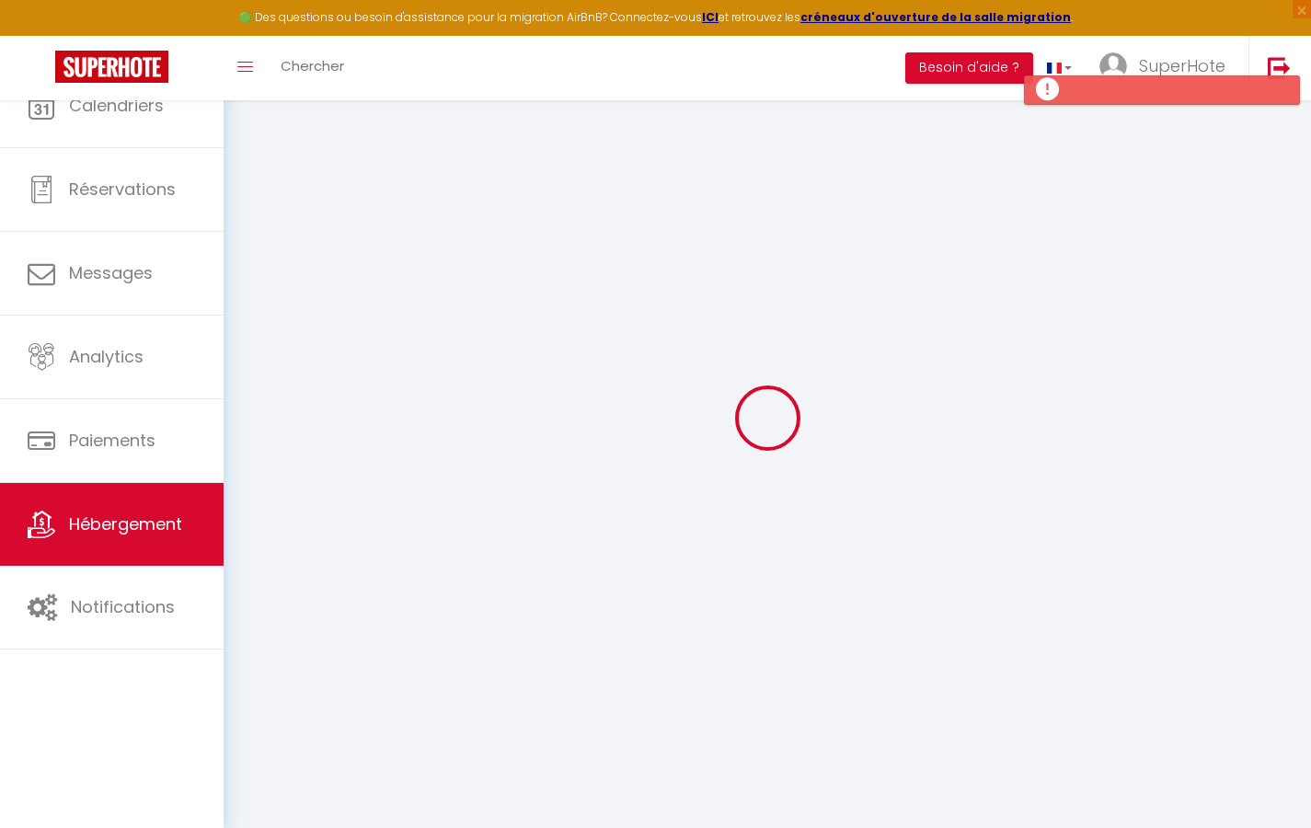
checkbox input "false"
type input "50"
type input "20"
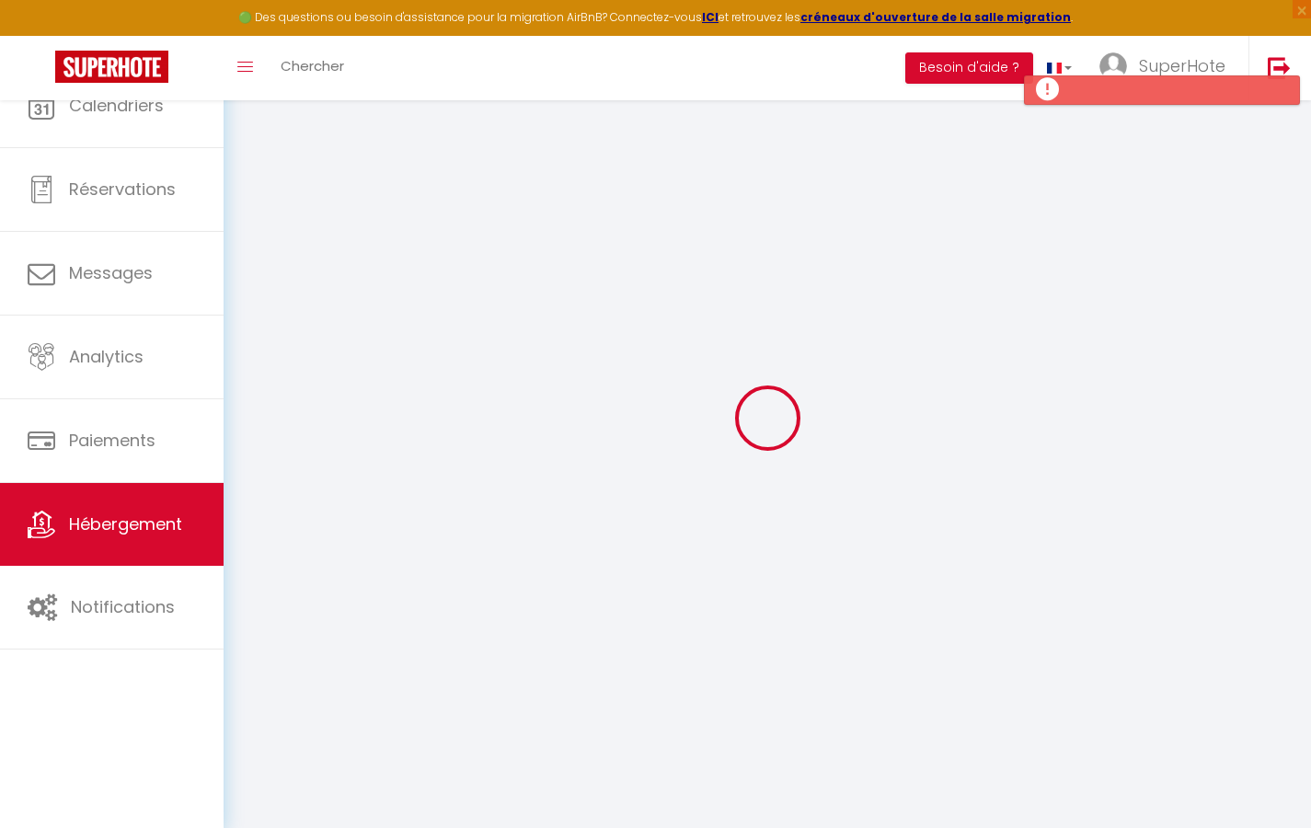
type input "0"
select select
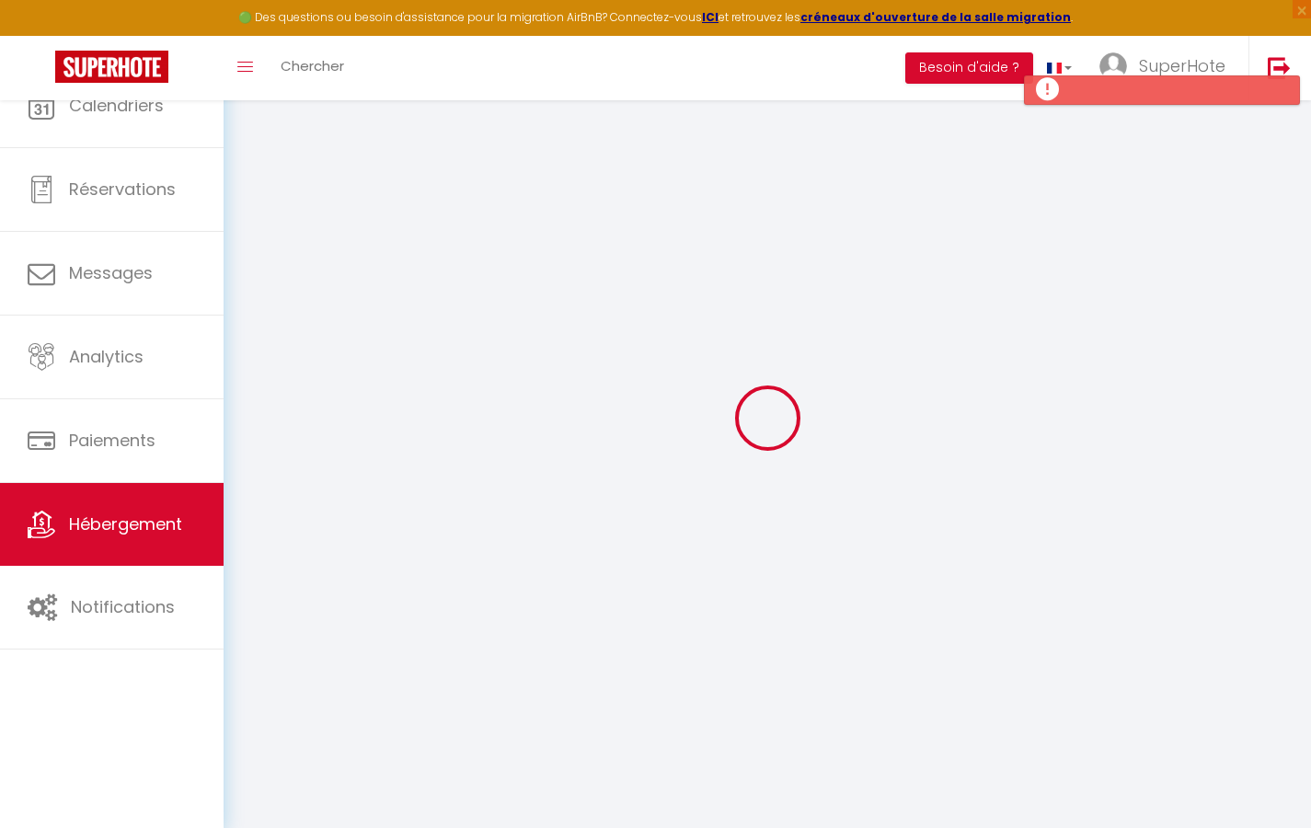
select select
checkbox input "true"
checkbox input "false"
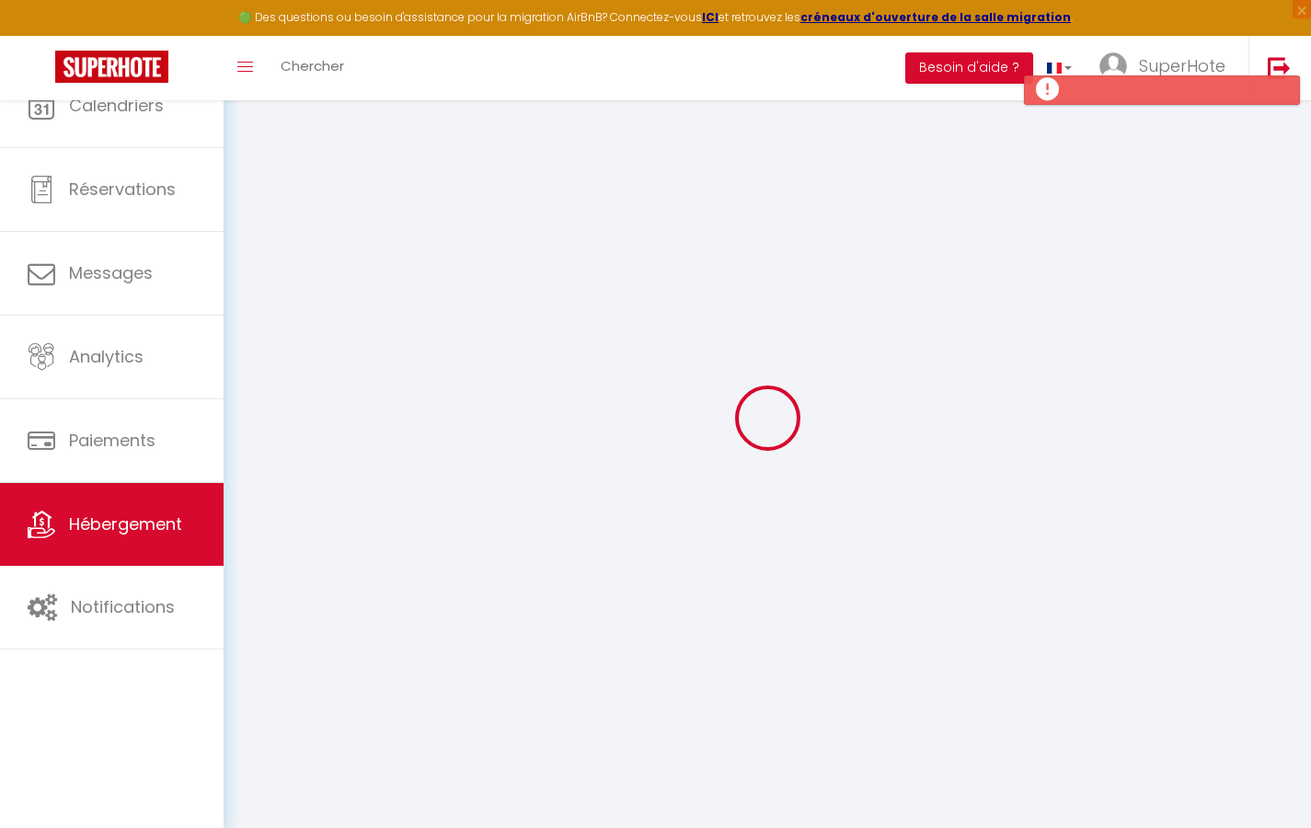
checkbox input "false"
select select
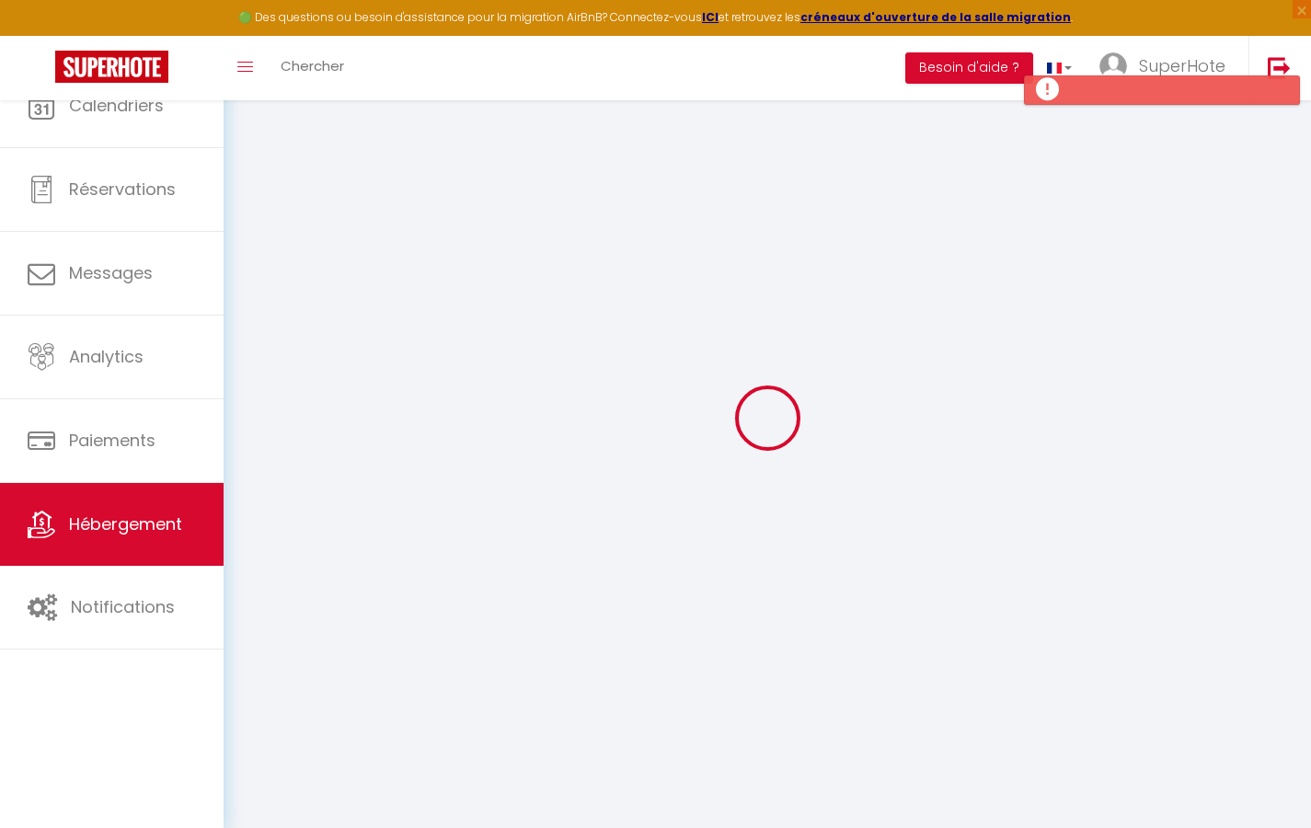
select select
checkbox input "true"
checkbox input "false"
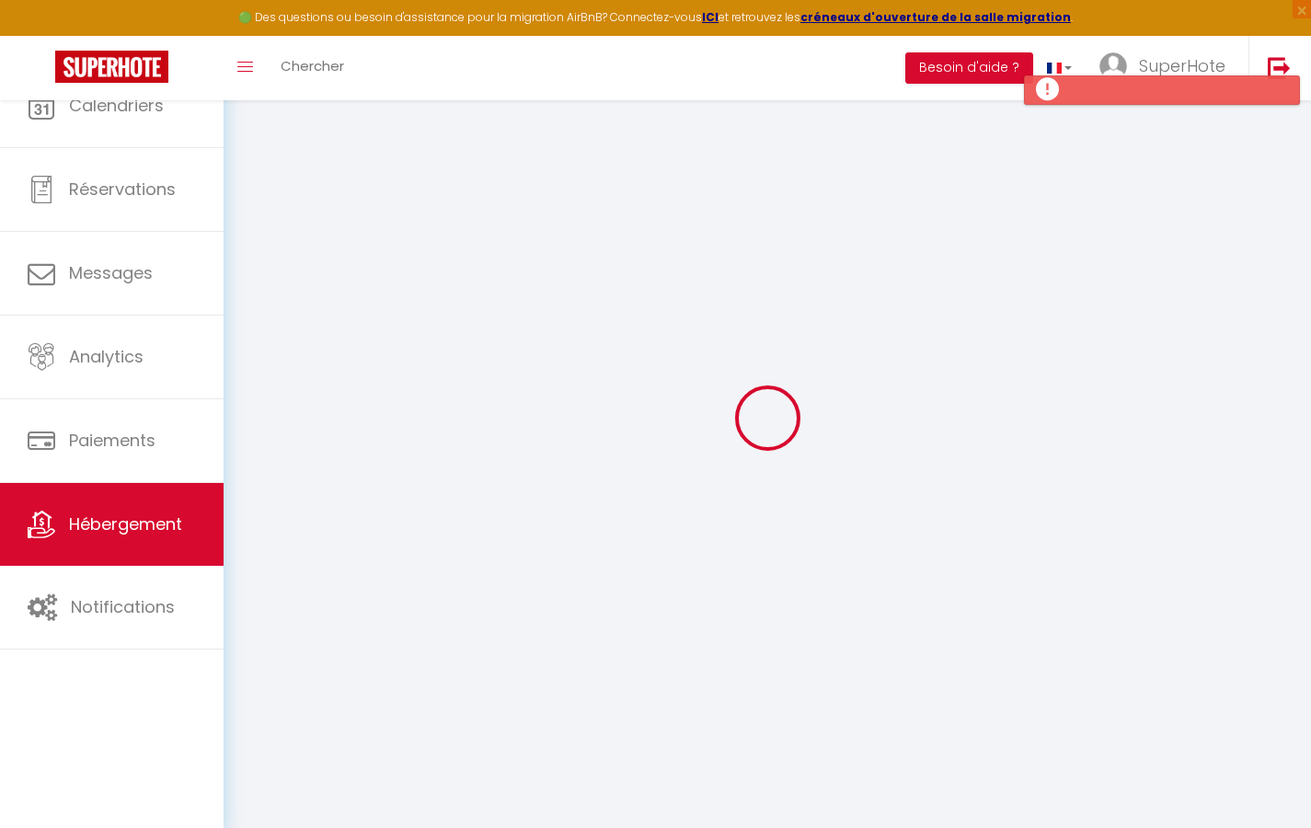
checkbox input "false"
select select
checkbox input "true"
checkbox input "false"
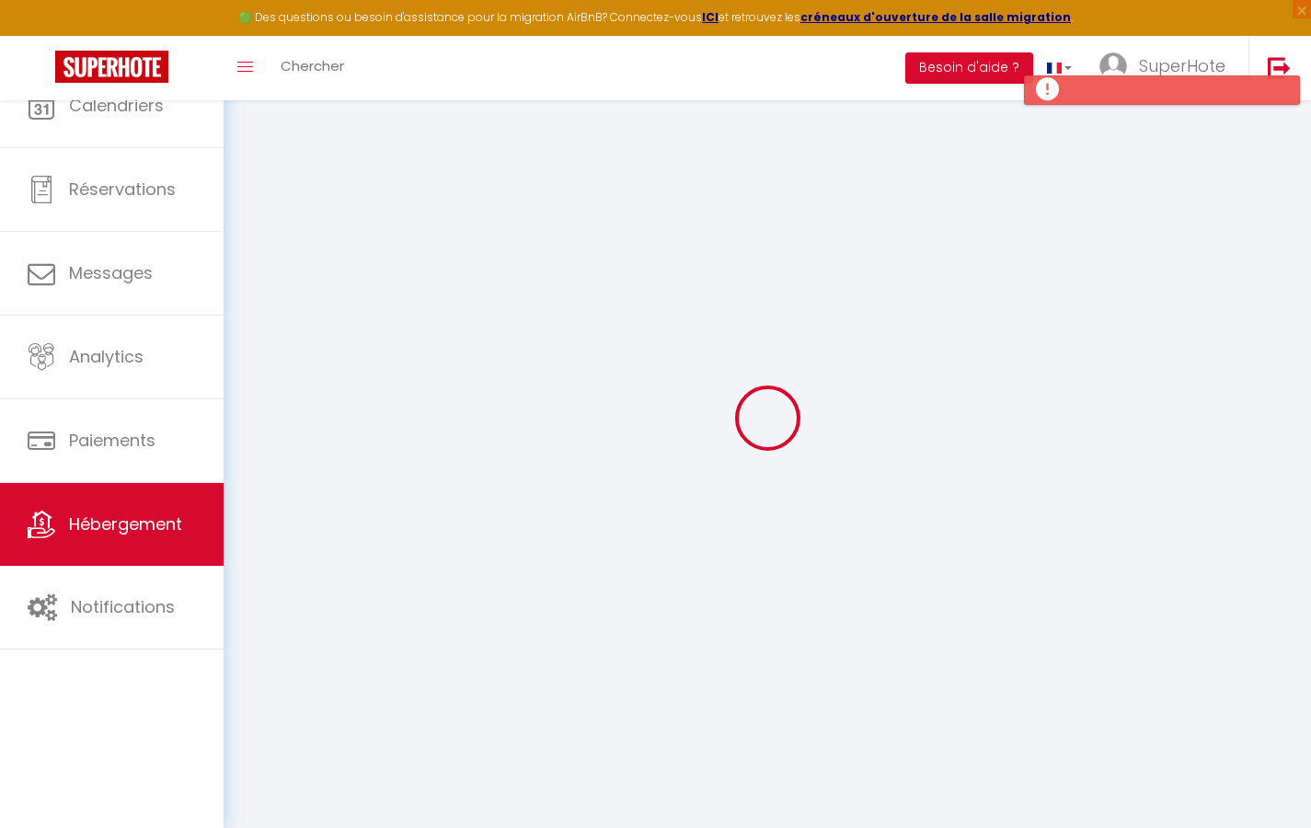
checkbox input "false"
select select
checkbox input "true"
checkbox input "false"
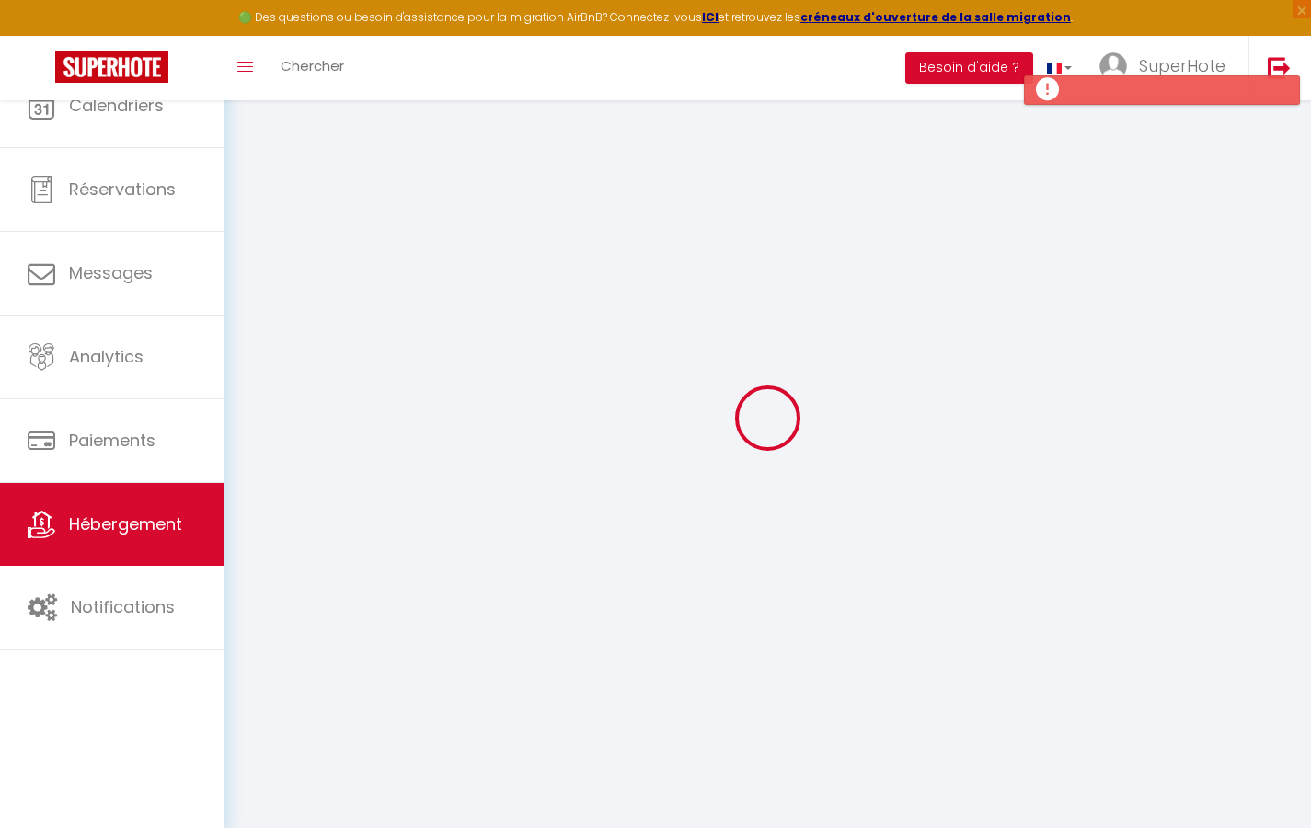
checkbox input "false"
select select
checkbox input "true"
checkbox input "false"
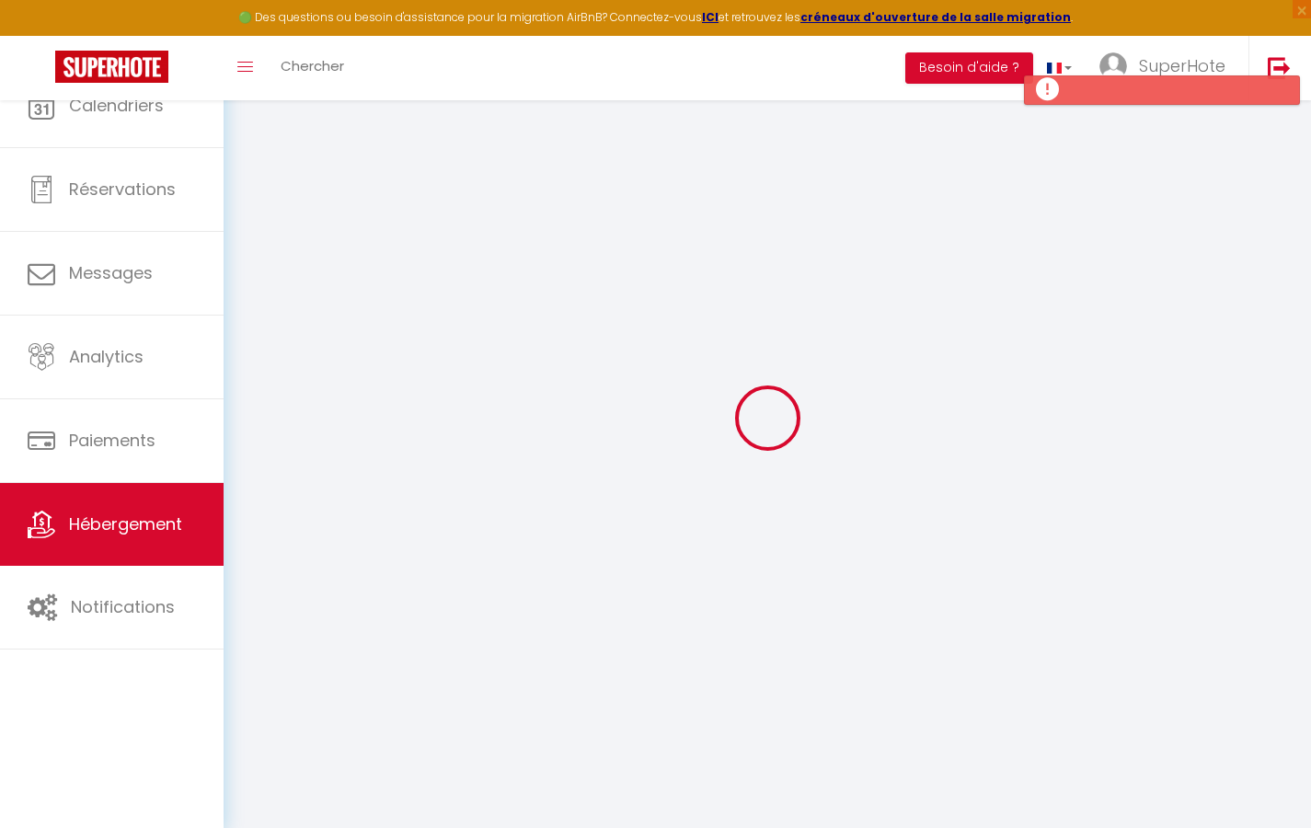
checkbox input "false"
